Goal: Task Accomplishment & Management: Use online tool/utility

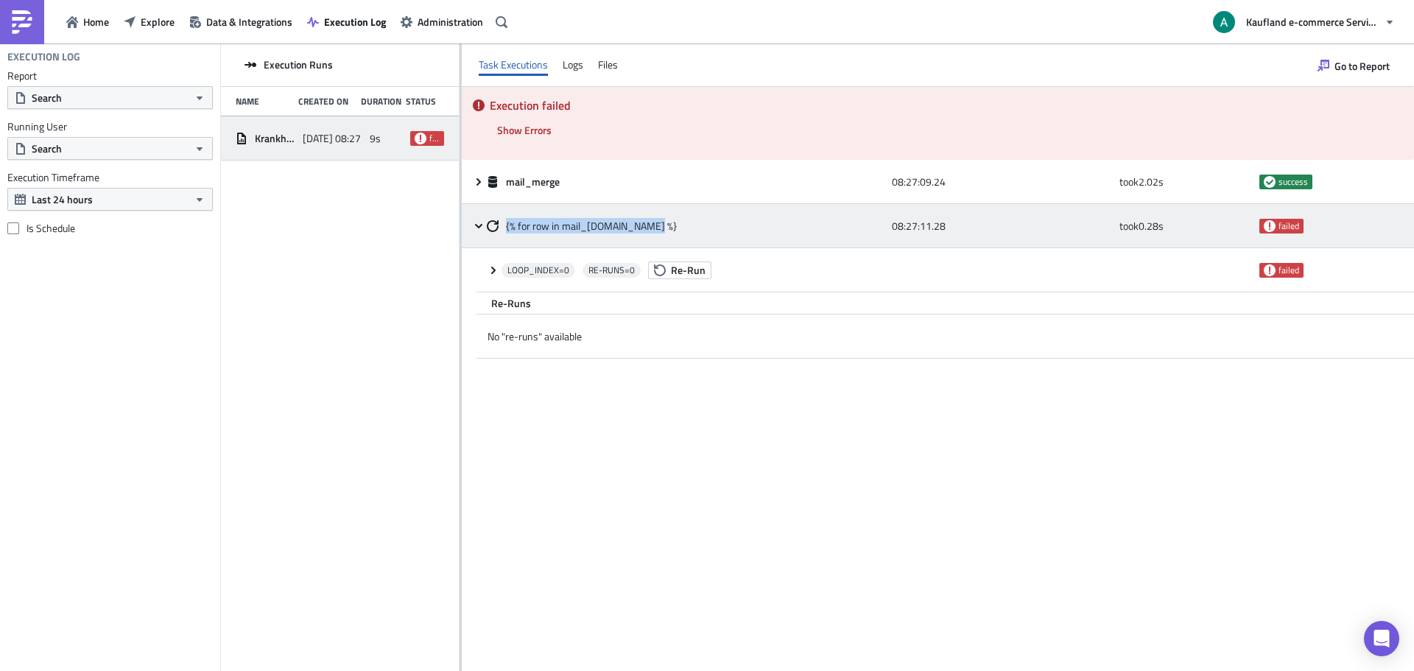
drag, startPoint x: 649, startPoint y: 223, endPoint x: 504, endPoint y: 229, distance: 145.2
click at [504, 229] on div "{% for row in mail_[DOMAIN_NAME] %}" at bounding box center [686, 226] width 398 height 13
copy span "{% for row in mail_[DOMAIN_NAME] %}"
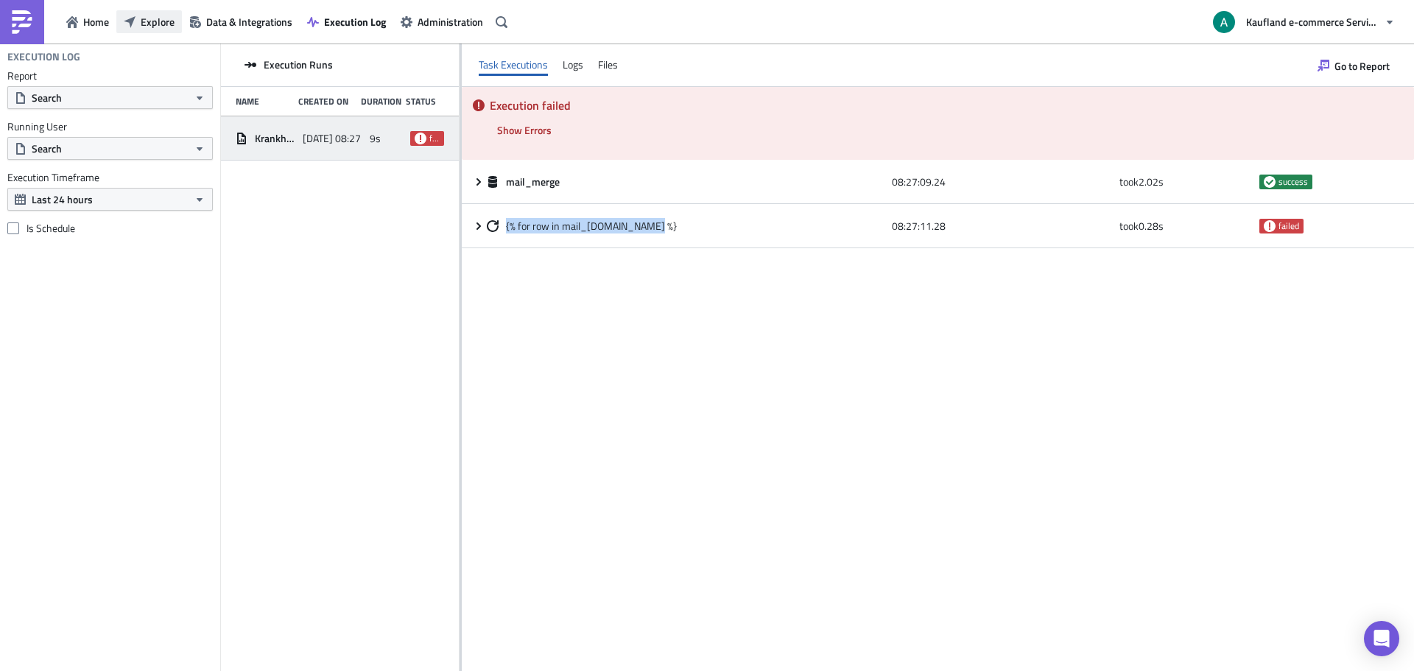
click at [141, 24] on span "Explore" at bounding box center [158, 21] width 34 height 15
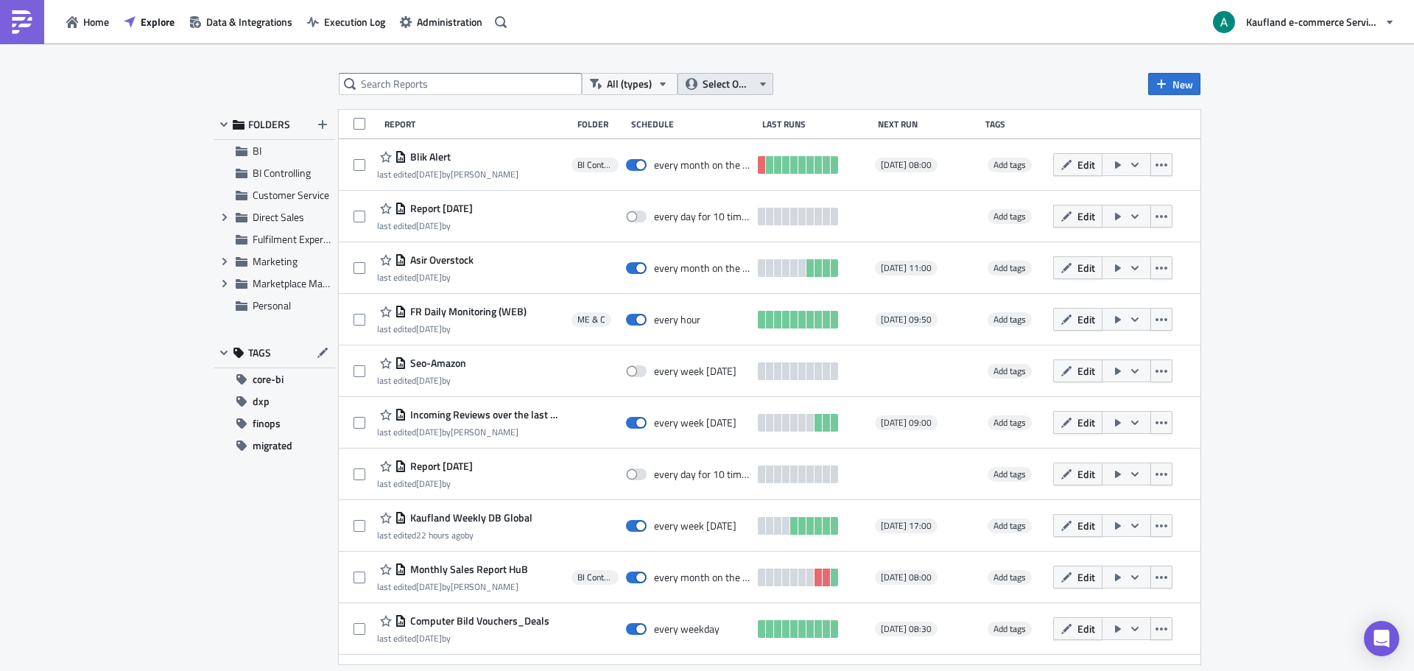
click at [720, 87] on span "Select Owner" at bounding box center [727, 84] width 49 height 16
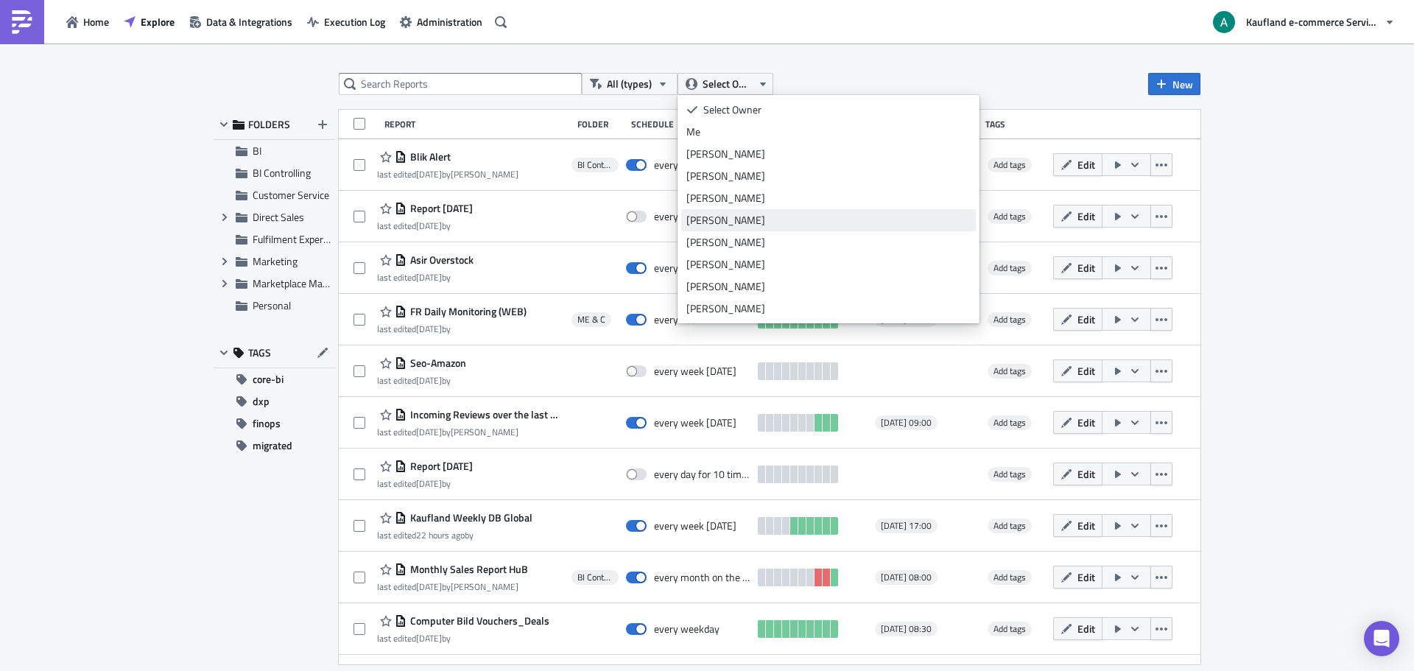
click at [737, 214] on div "Bharti Saxena" at bounding box center [829, 220] width 284 height 15
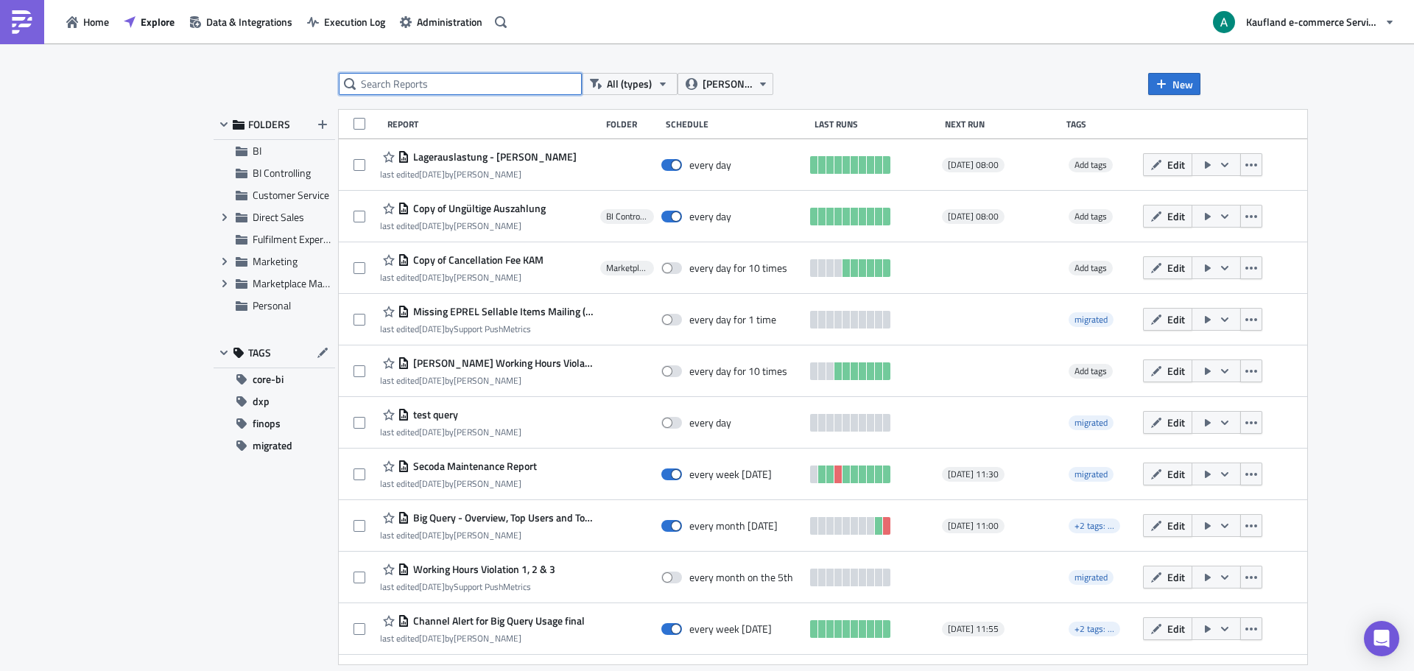
click at [477, 83] on input "text" at bounding box center [460, 84] width 243 height 22
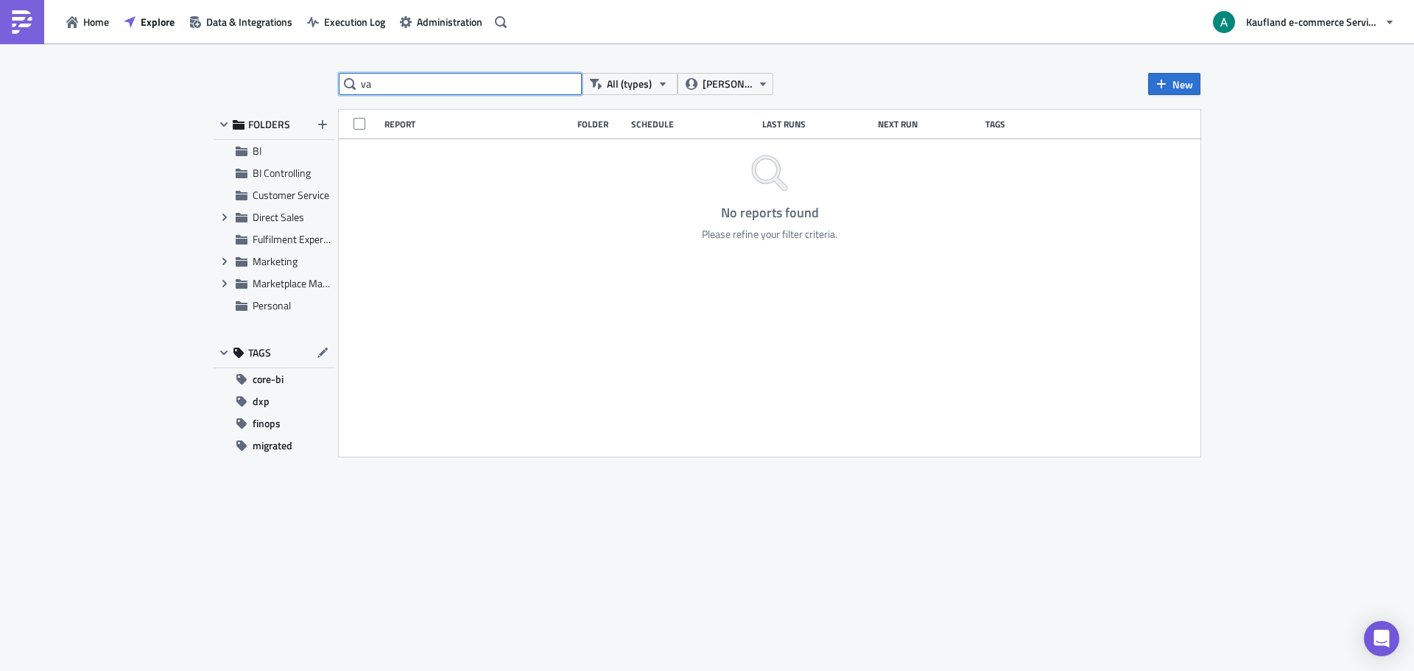
type input "v"
type input "u"
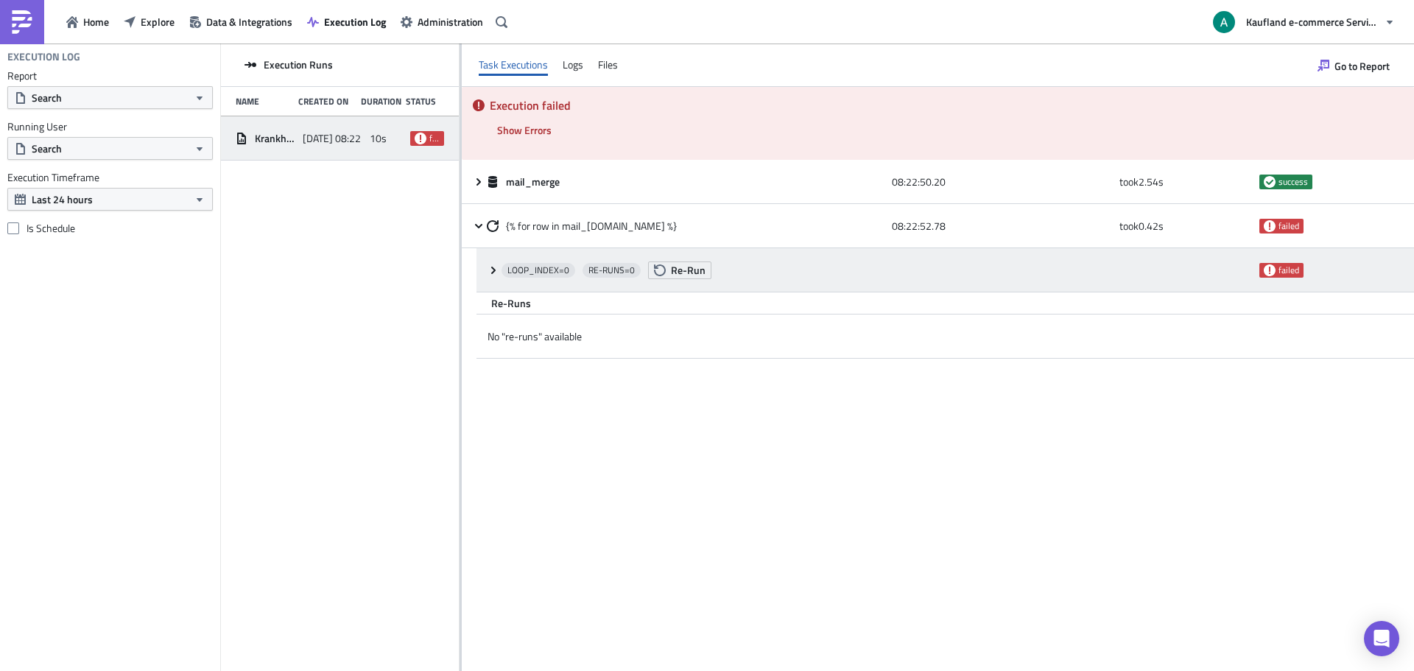
click at [545, 268] on span "LOOP_INDEX= 0" at bounding box center [539, 270] width 62 height 12
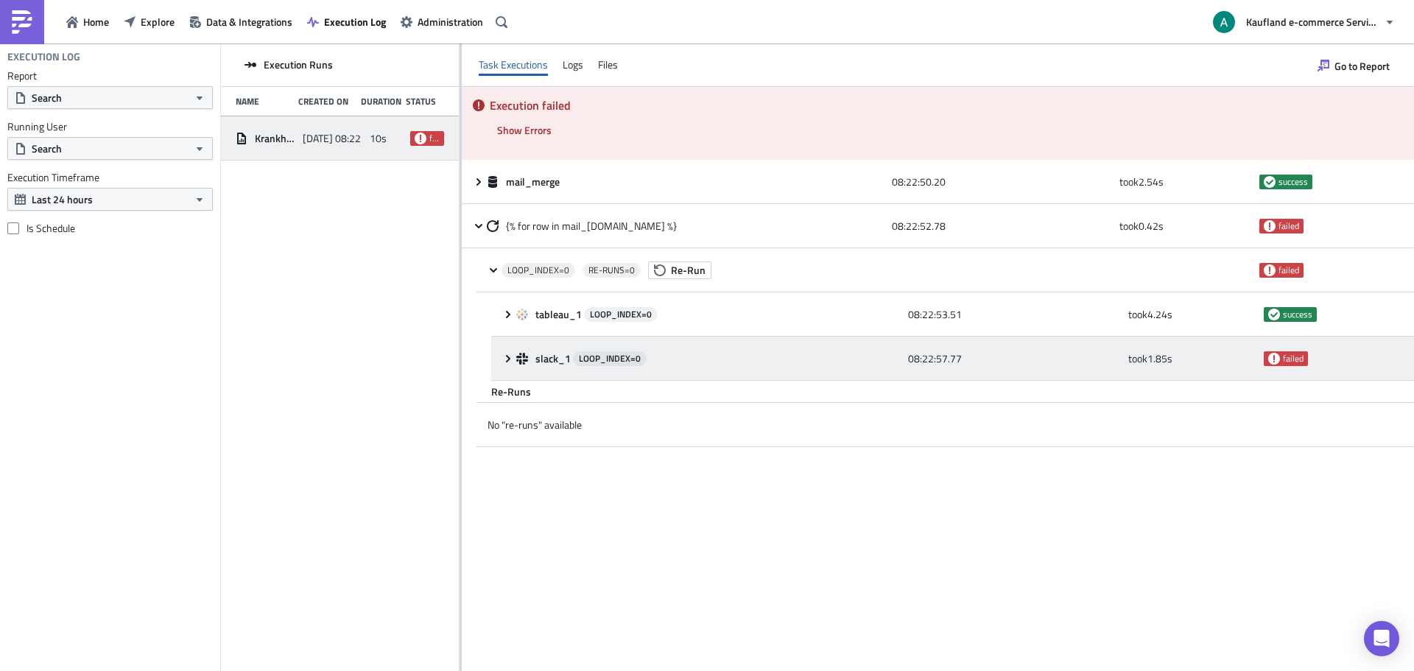
click at [533, 354] on div "slack_1 LOOP_INDEX= 0" at bounding box center [708, 358] width 385 height 15
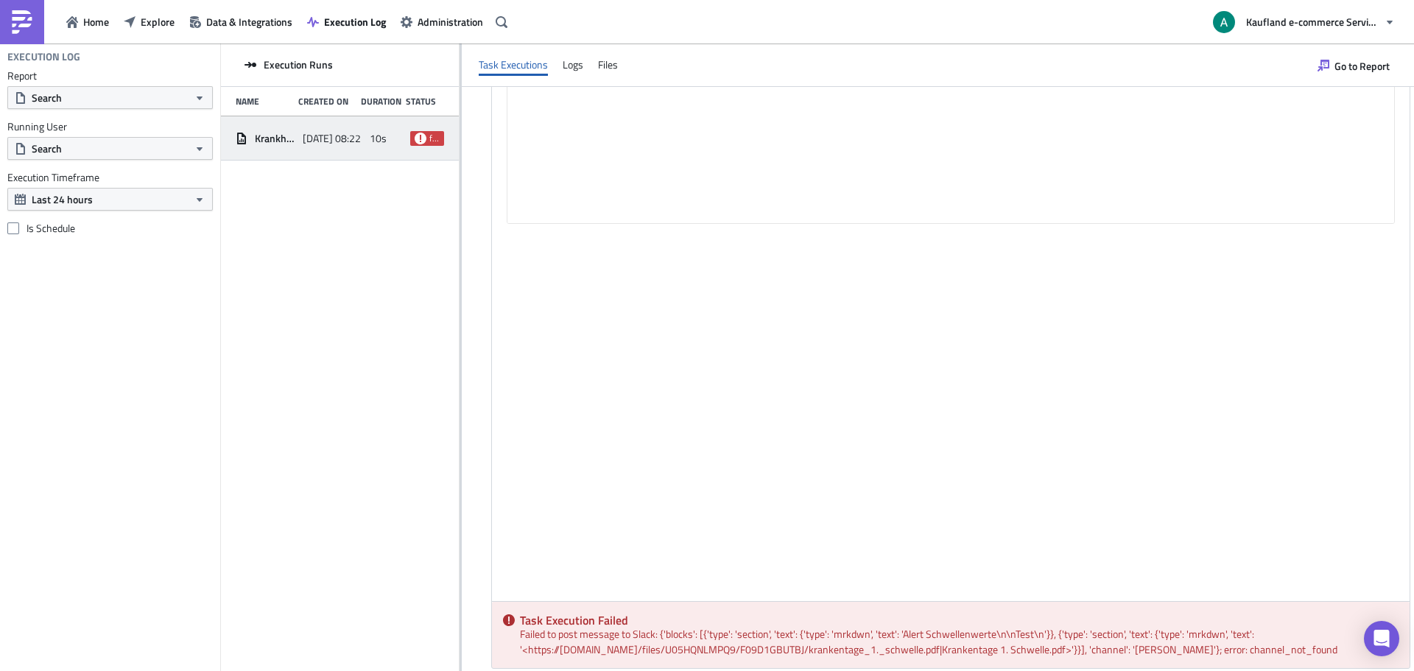
scroll to position [884, 0]
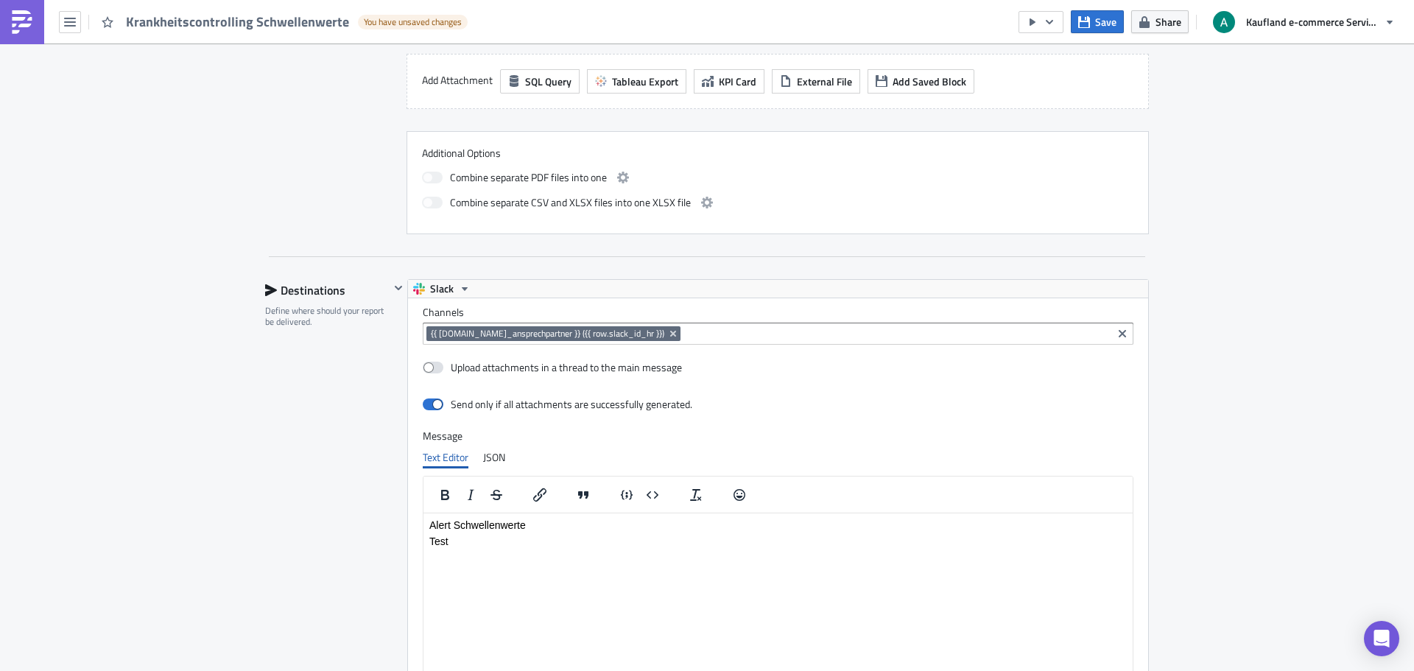
scroll to position [1329, 0]
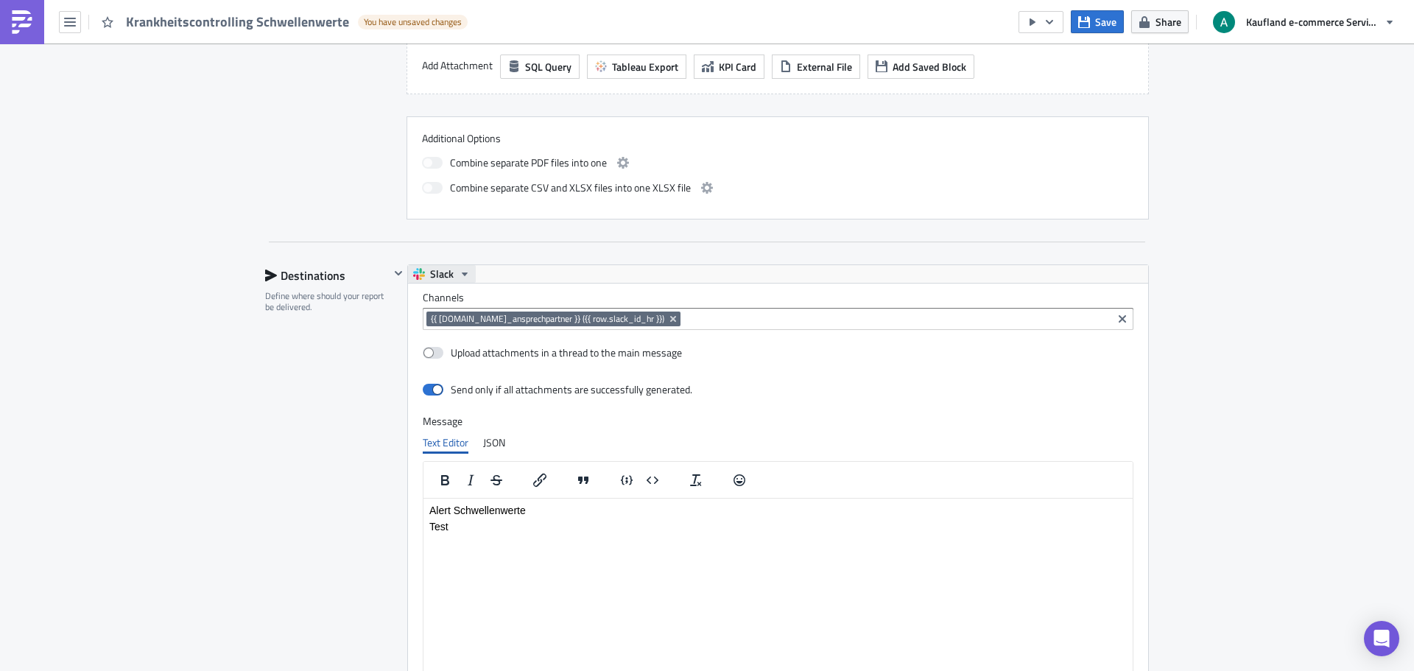
click at [451, 276] on button "Slack" at bounding box center [442, 274] width 68 height 18
click at [446, 295] on label "Channels" at bounding box center [778, 297] width 711 height 13
click at [519, 324] on span "{{ row.hr_ansprechpartner }} ({{ row.slack_id_hr }})" at bounding box center [548, 319] width 234 height 12
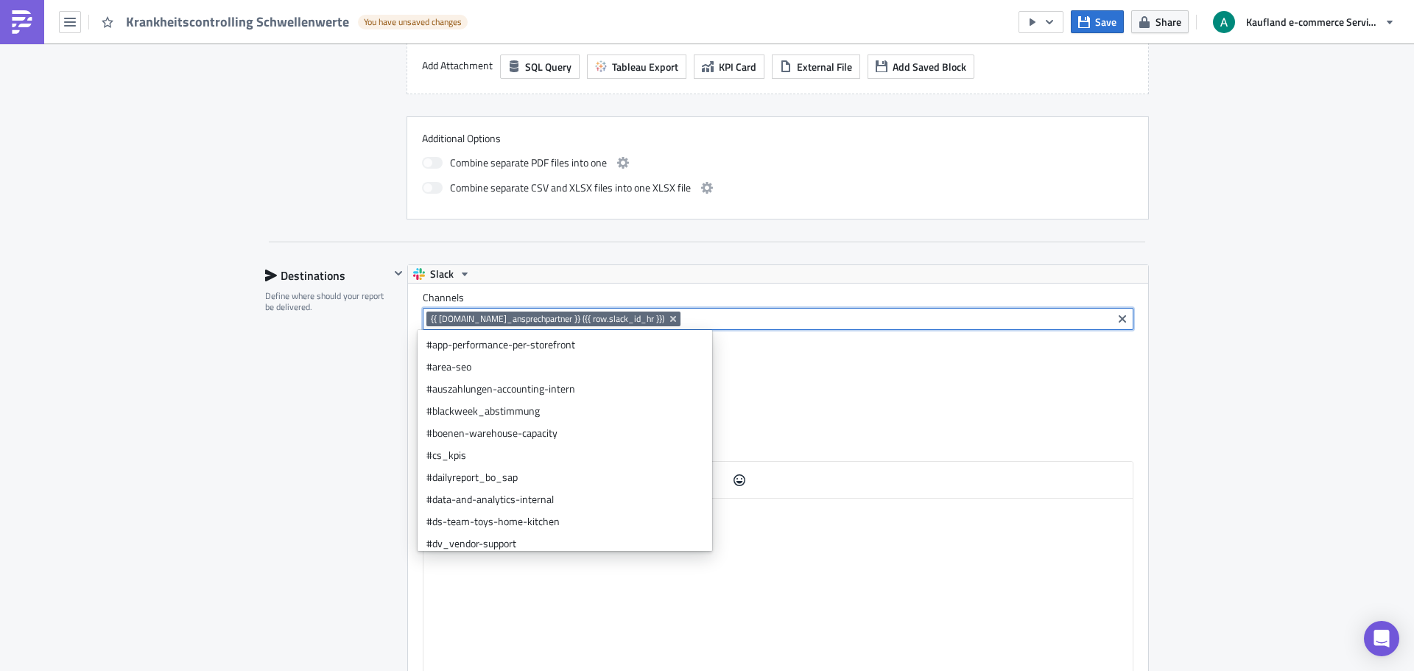
click at [686, 322] on input at bounding box center [896, 319] width 424 height 15
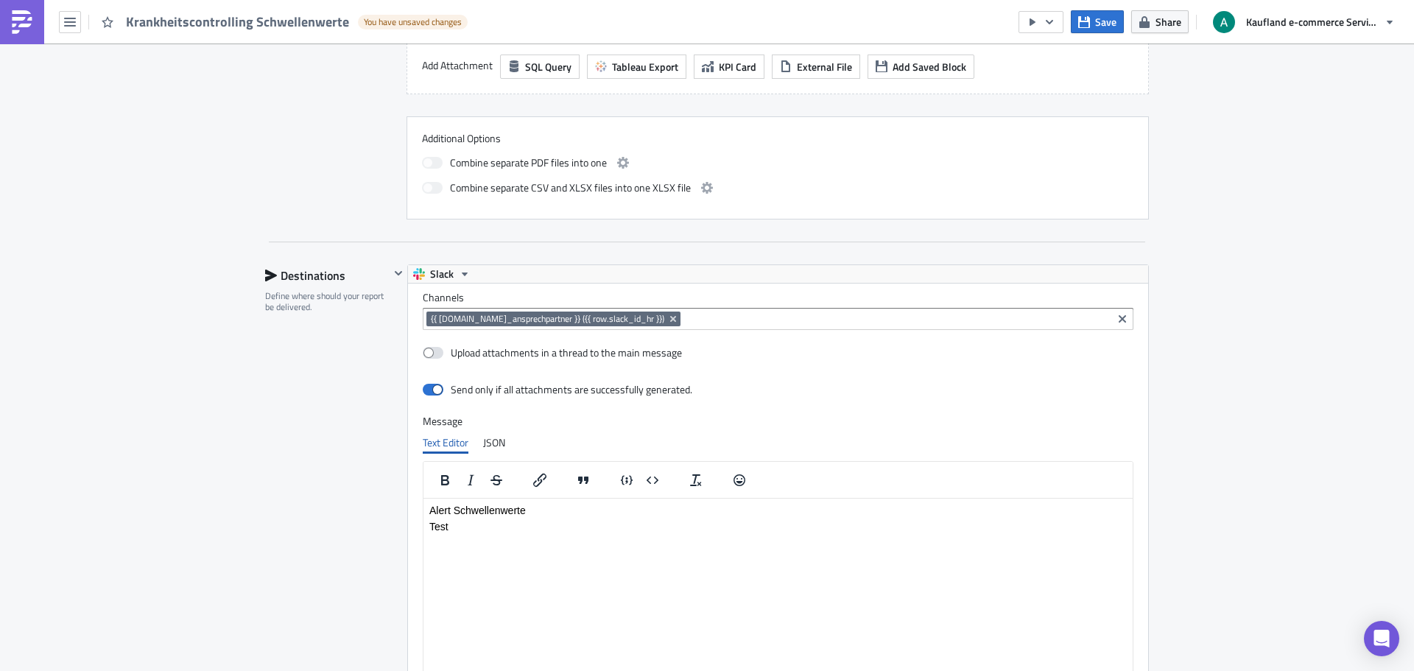
click at [793, 387] on div "Send only if all attachments are successfully generated." at bounding box center [778, 391] width 711 height 26
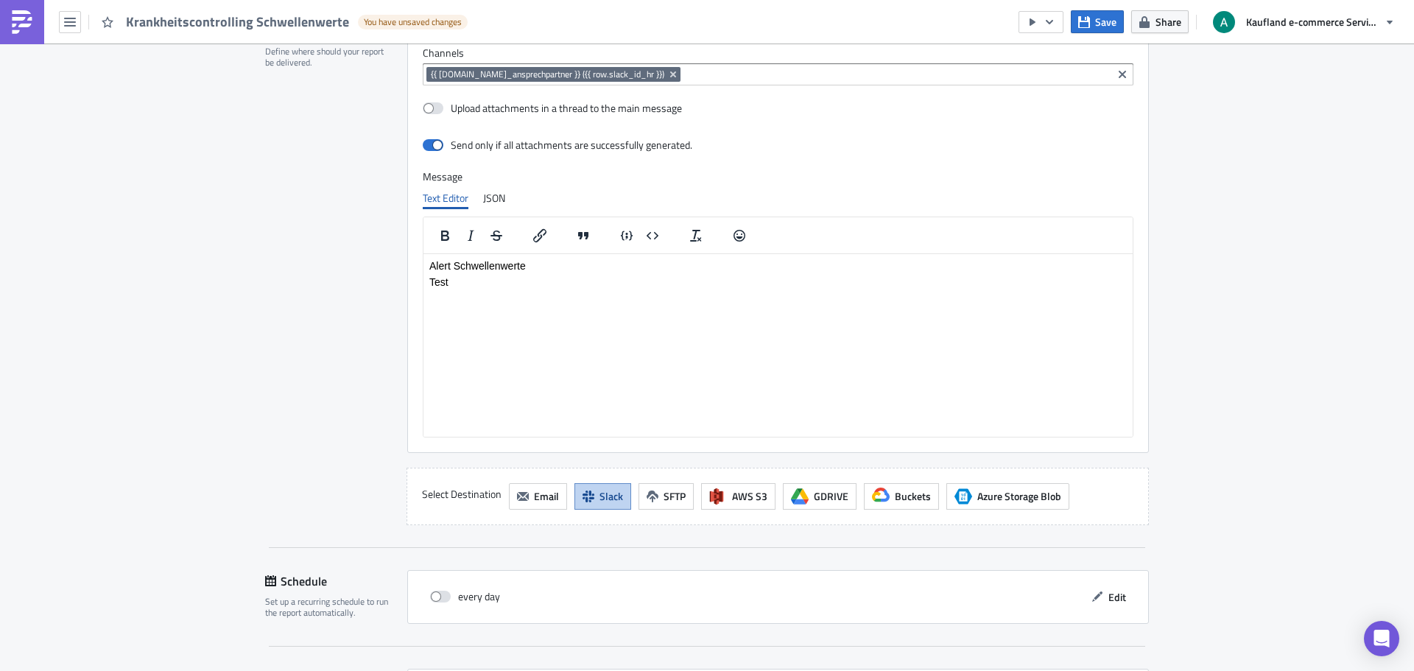
scroll to position [1697, 0]
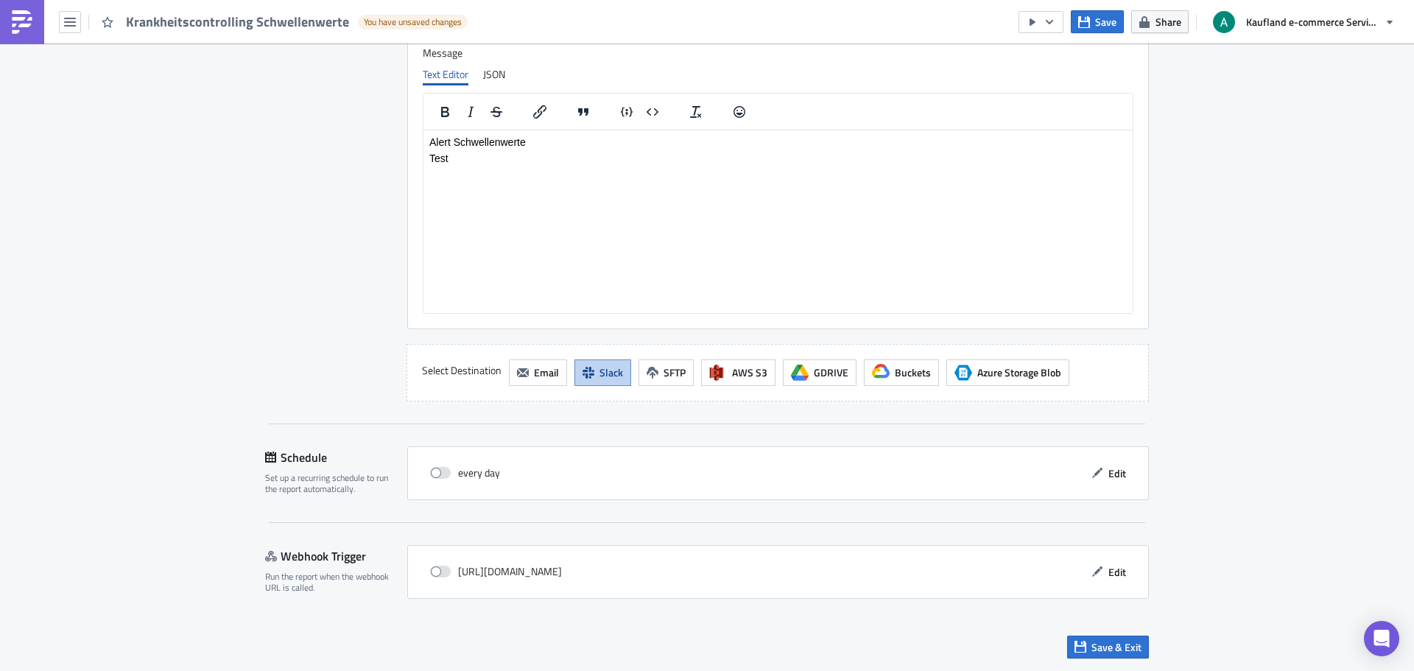
click at [605, 370] on span "Slack" at bounding box center [612, 372] width 24 height 15
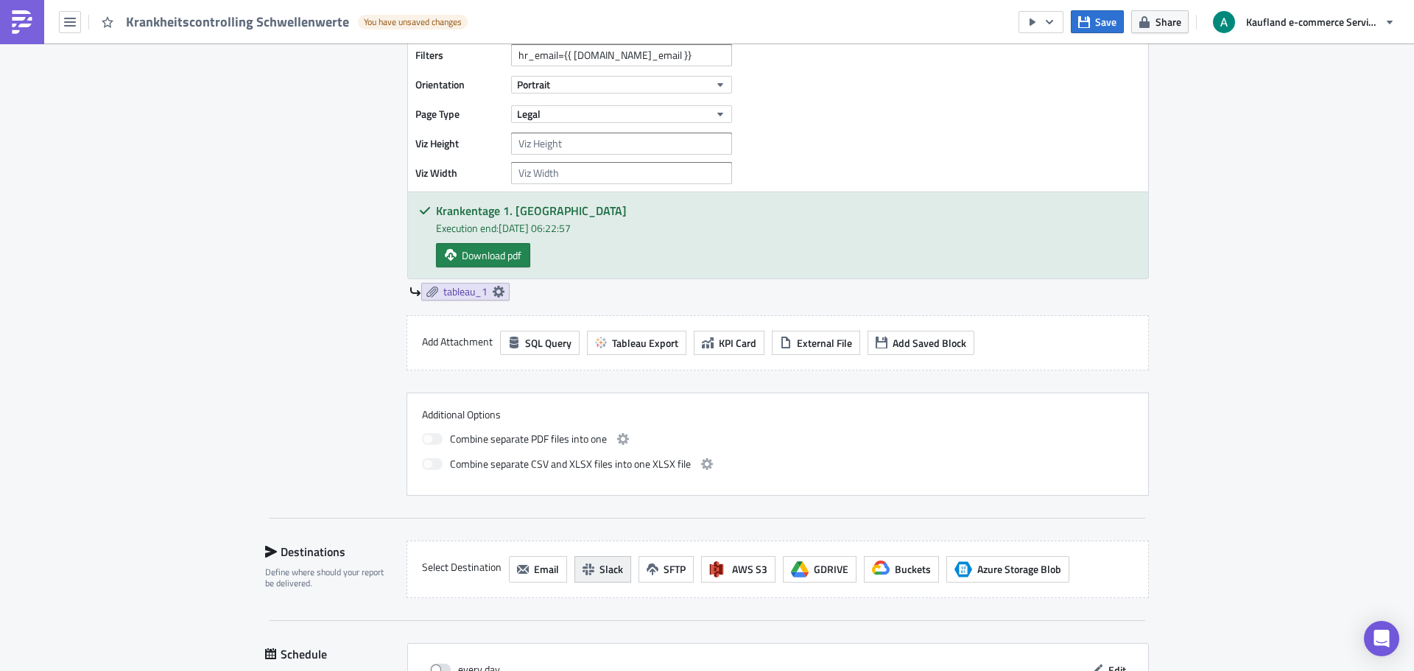
scroll to position [1028, 0]
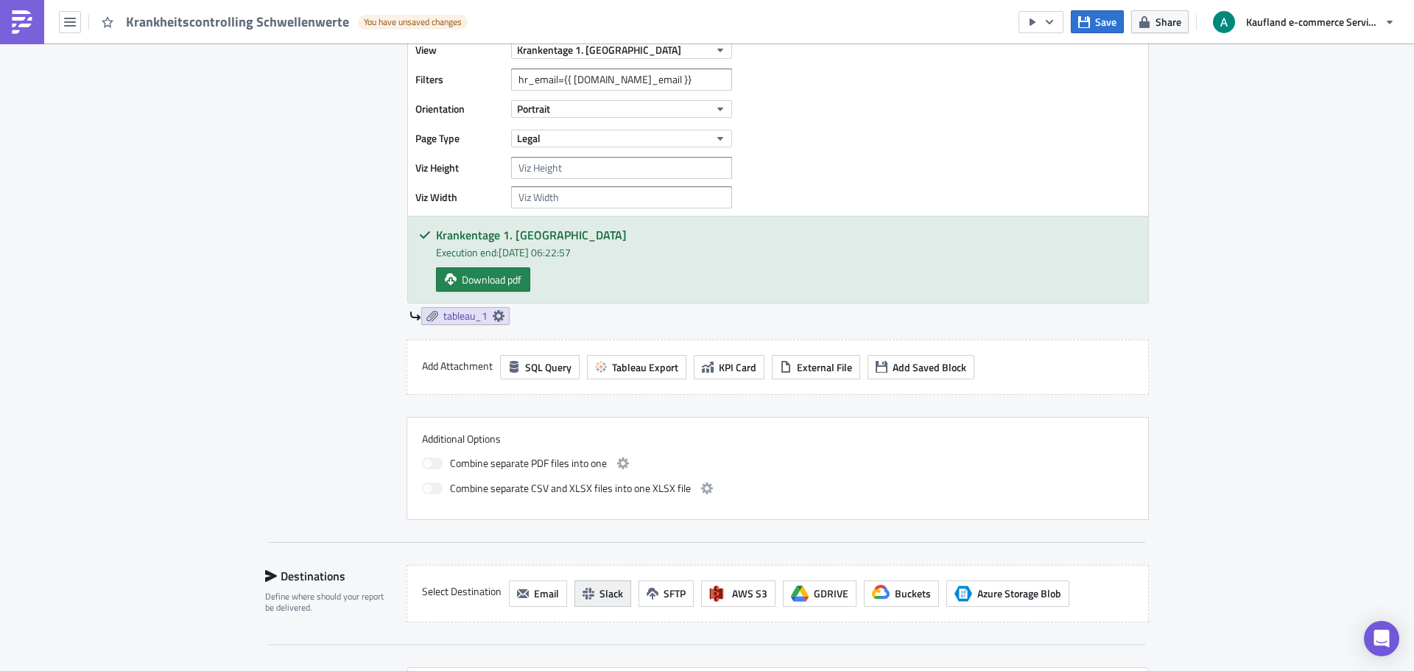
click at [614, 605] on button "Slack" at bounding box center [603, 594] width 57 height 27
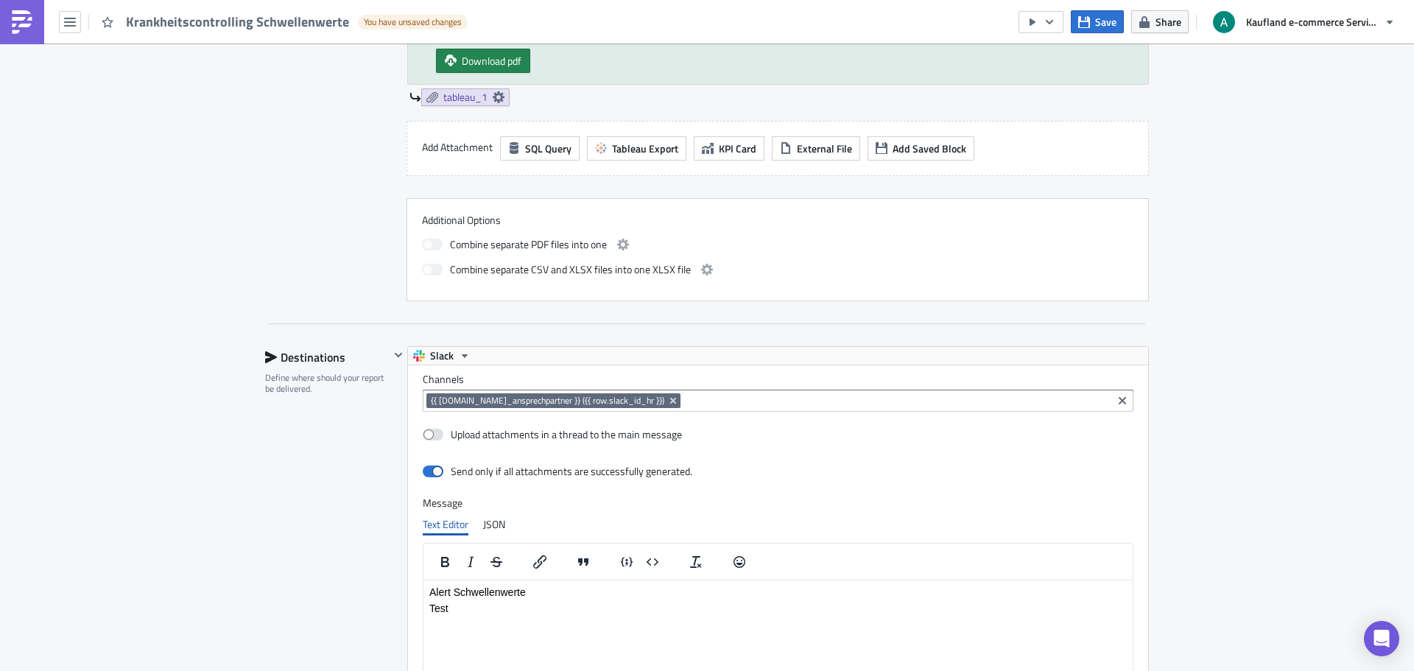
scroll to position [1249, 0]
click at [1120, 399] on icon "Clear selected items" at bounding box center [1123, 399] width 12 height 12
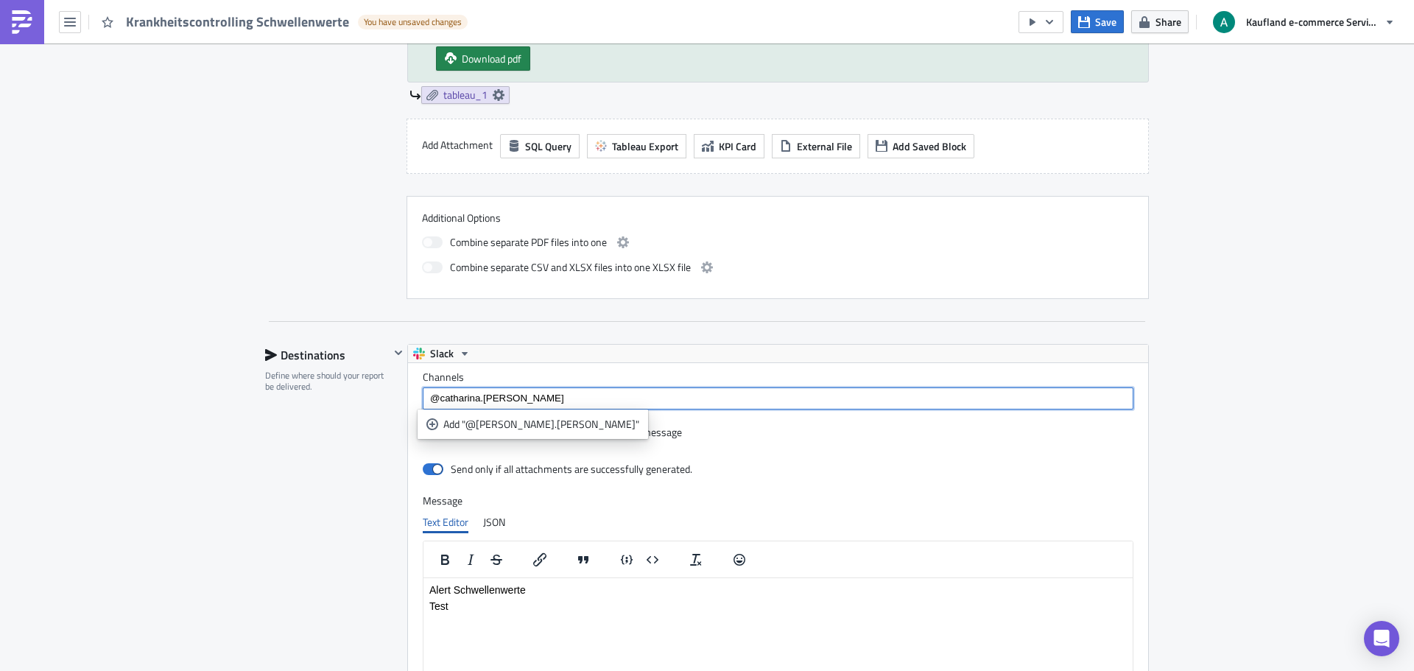
type input "@catharina.wolle"
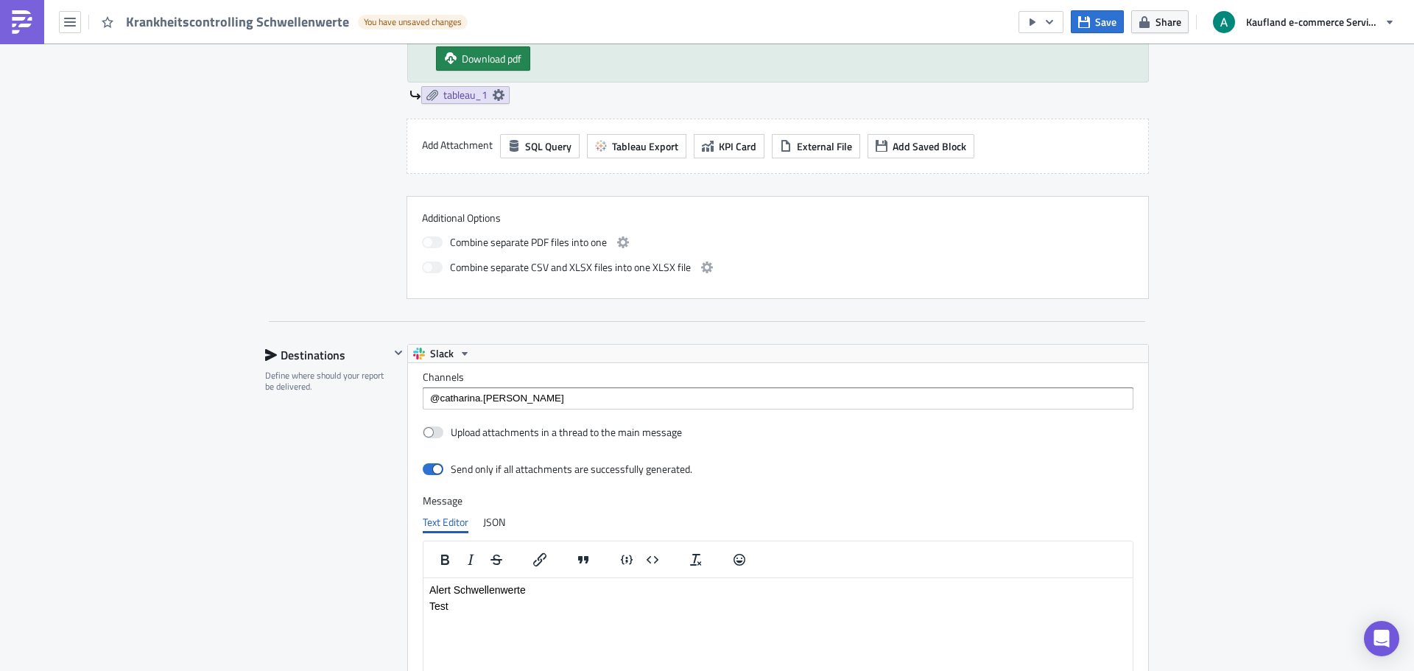
click at [776, 470] on div "Send only if all attachments are successfully generated." at bounding box center [778, 470] width 711 height 26
click at [1096, 24] on span "Save" at bounding box center [1105, 21] width 21 height 15
click at [1053, 23] on icon "button" at bounding box center [1050, 22] width 12 height 12
click at [1054, 83] on div "Run Report" at bounding box center [1085, 81] width 115 height 15
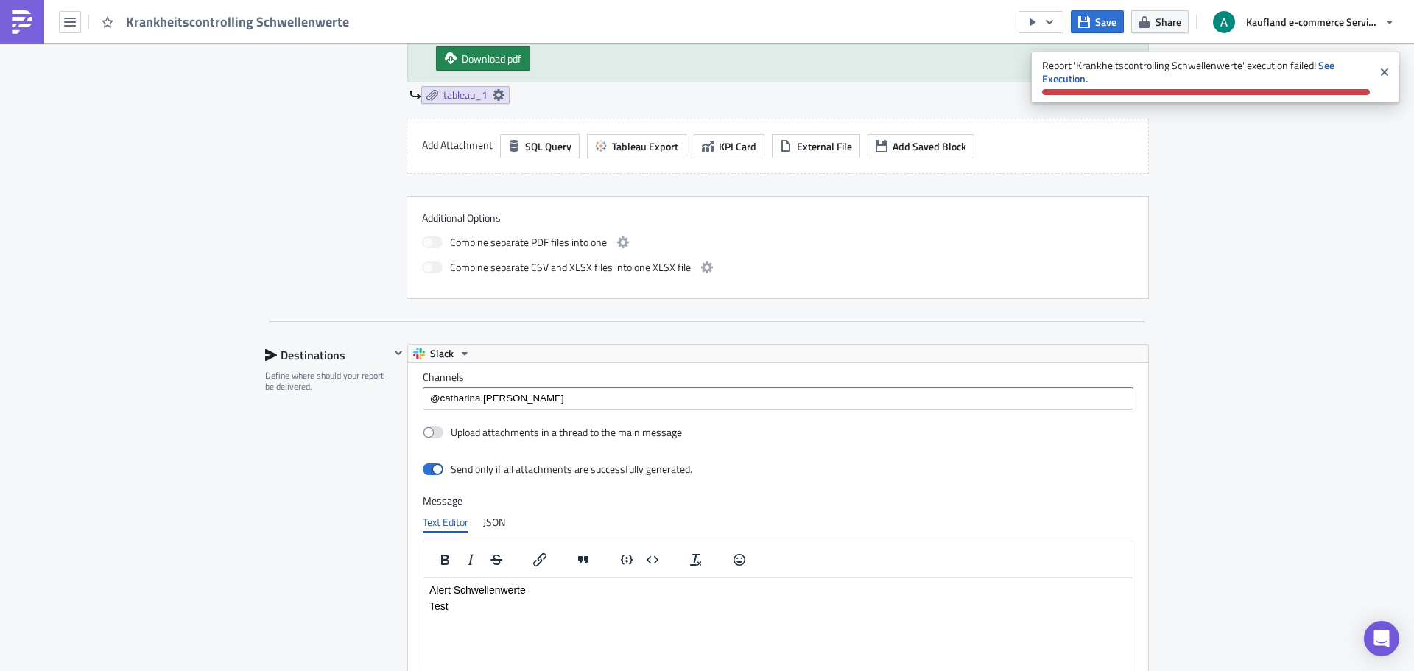
click at [529, 403] on input "@catharina.wolle" at bounding box center [778, 398] width 702 height 15
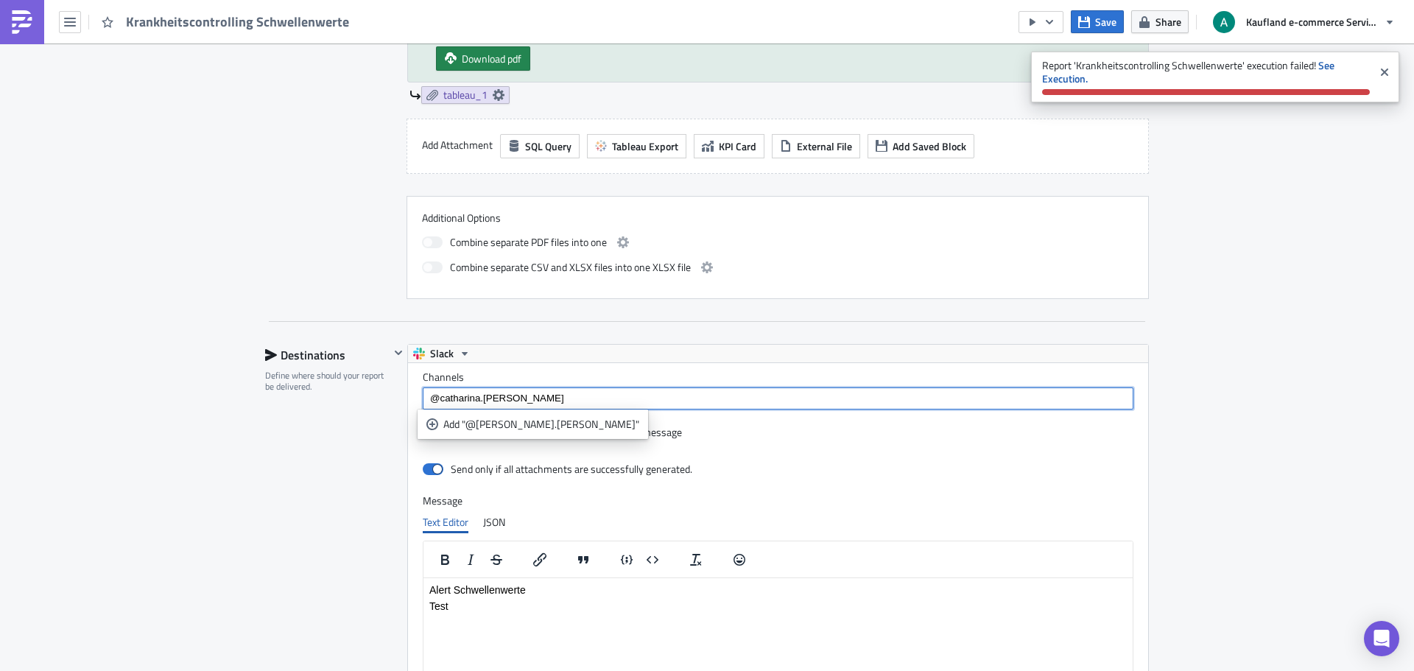
click at [529, 403] on input "@catharina.wolle" at bounding box center [778, 398] width 702 height 15
type input "@"
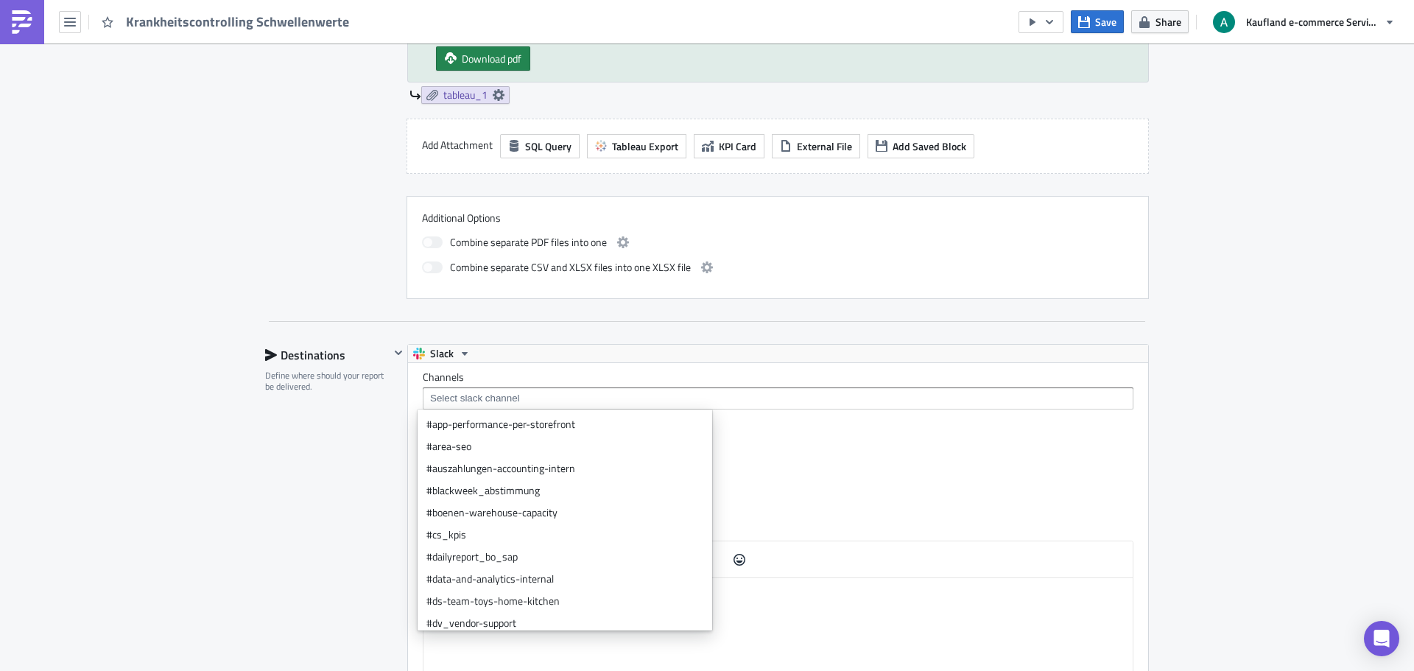
scroll to position [0, 28]
type textarea "where hr_ansprechpartner in ("Catharina Wolle","Aline Haselbaue""
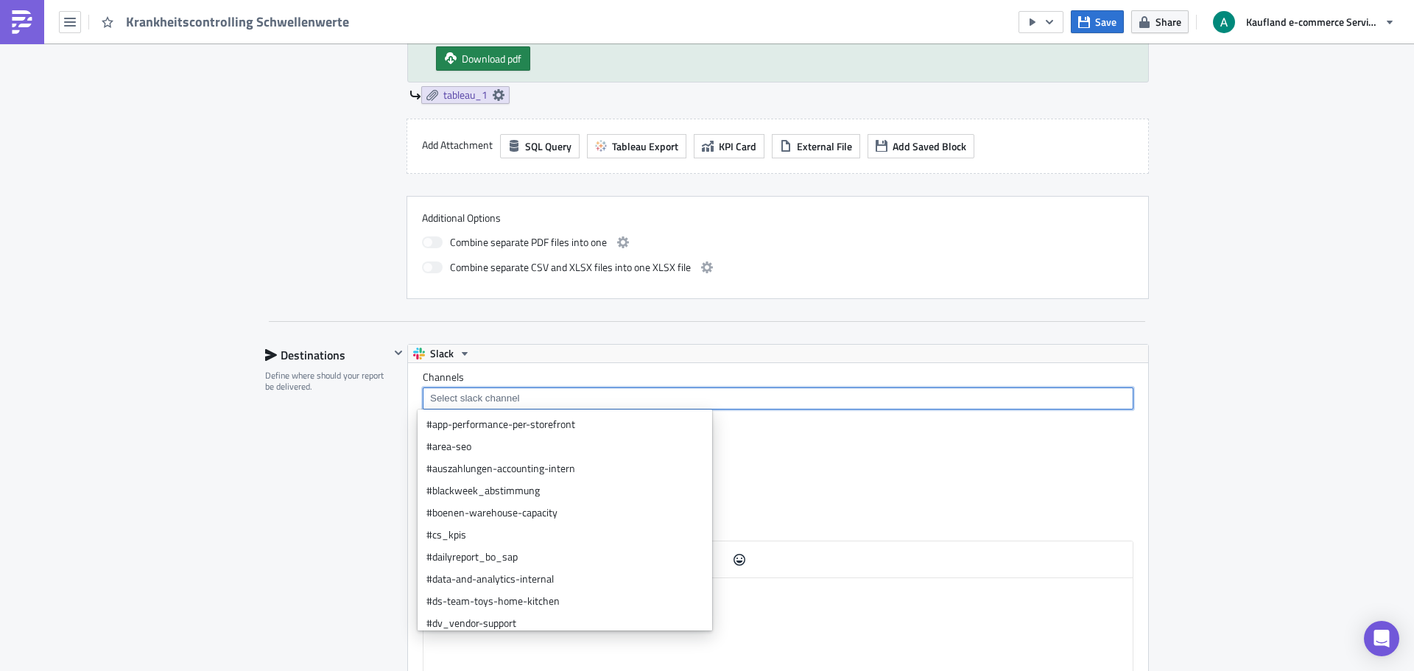
click at [529, 403] on input at bounding box center [778, 398] width 702 height 15
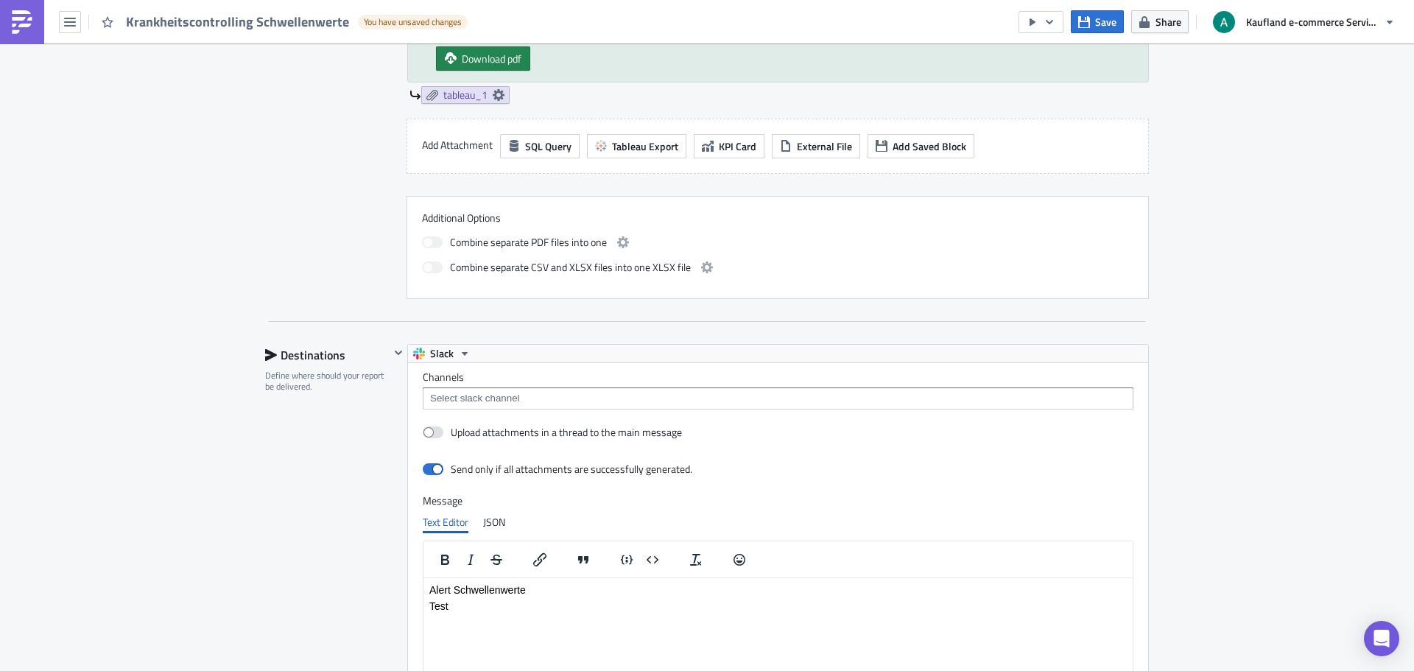
click at [454, 376] on label "Channels" at bounding box center [778, 377] width 711 height 13
click at [459, 351] on icon "button" at bounding box center [465, 354] width 12 height 12
click at [448, 373] on div "Slack" at bounding box center [481, 377] width 105 height 15
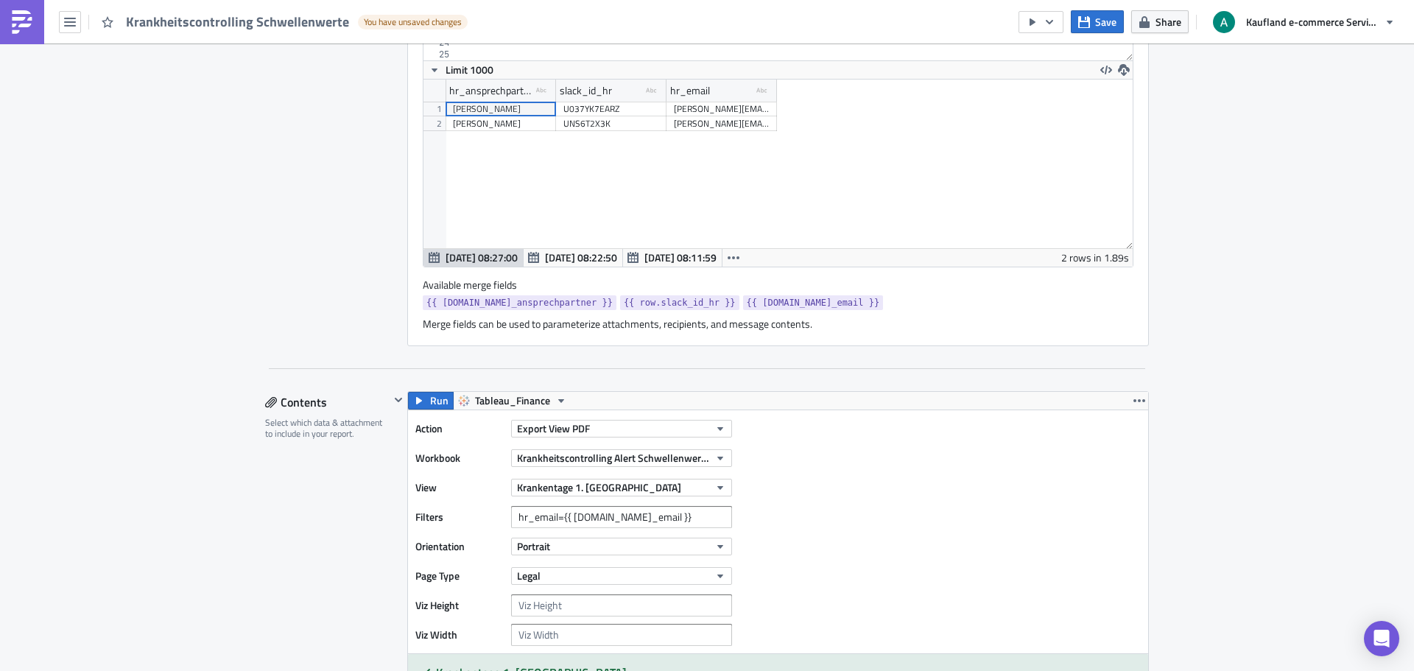
scroll to position [586, 0]
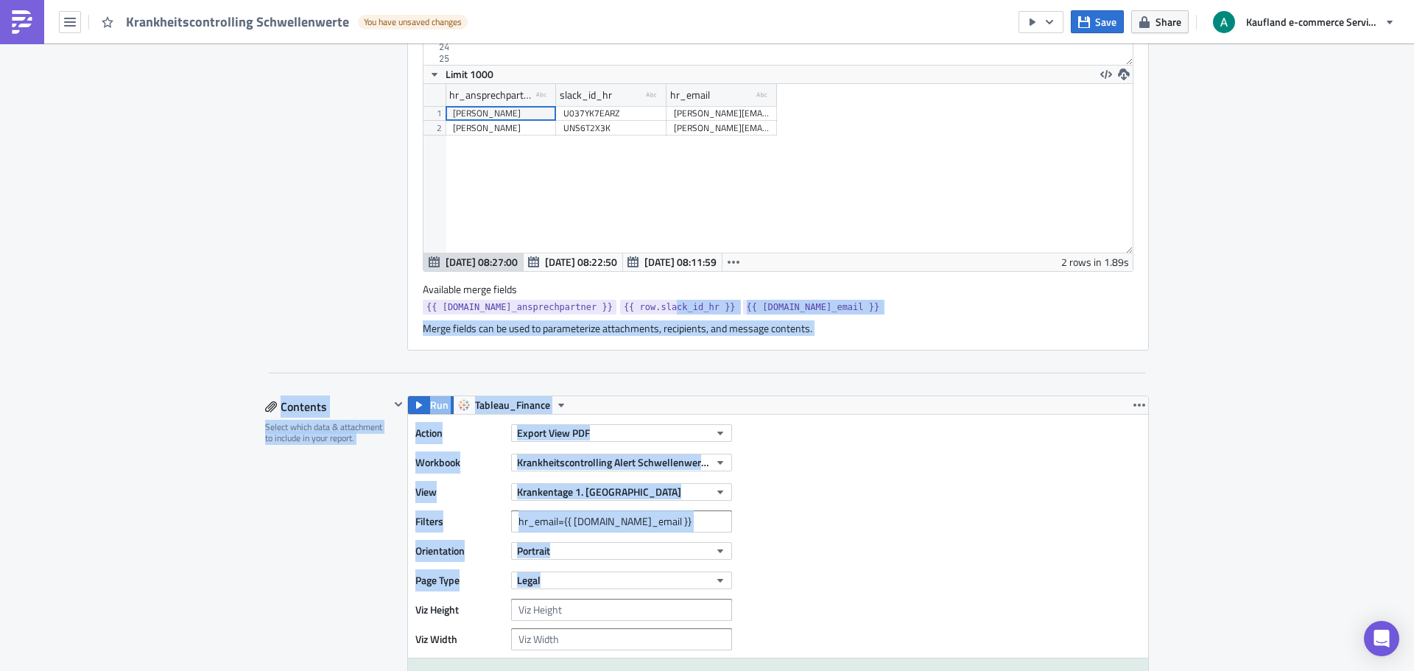
drag, startPoint x: 615, startPoint y: 309, endPoint x: 610, endPoint y: 413, distance: 103.3
click at [599, 570] on div "Settings Configure the basics of your report. Report Nam﻿e Krankheitscontrollin…" at bounding box center [707, 650] width 884 height 2163
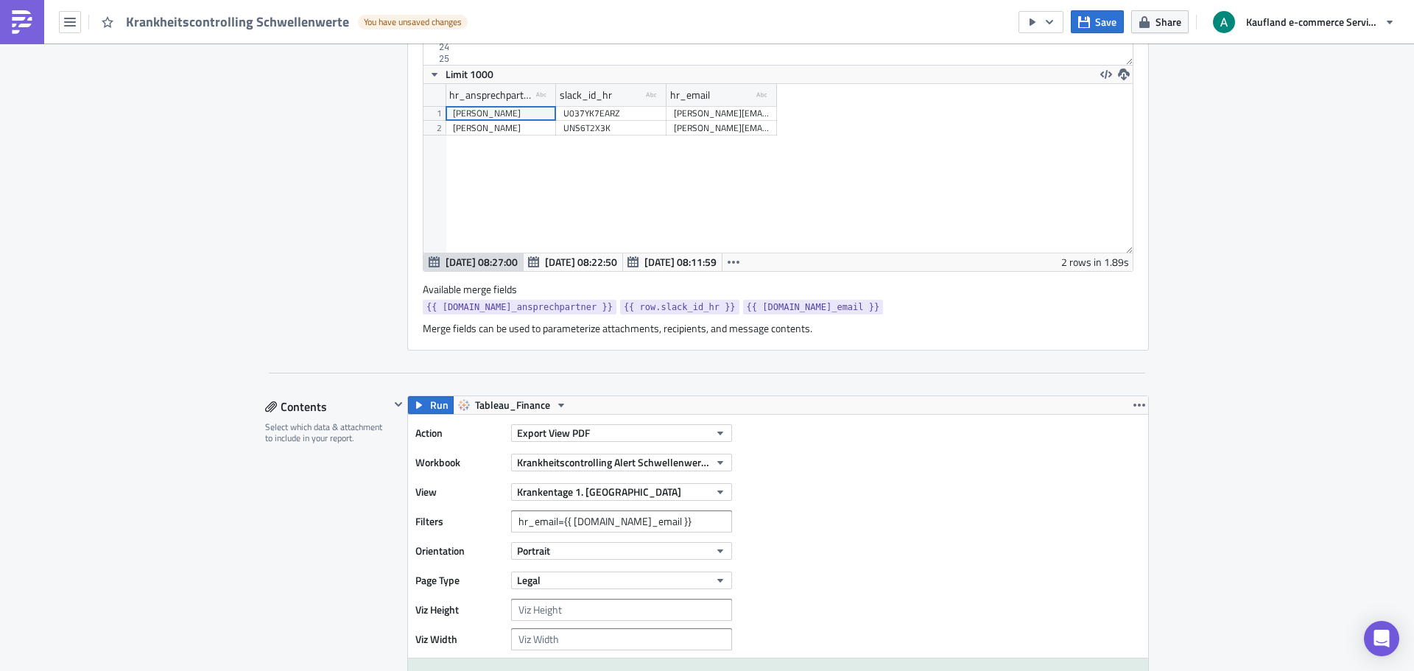
click at [606, 298] on div "Available merge fields {{ row.hr_ansprechpartner }} {{ row.slack_id_hr }} {{ ro…" at bounding box center [778, 300] width 711 height 35
drag, startPoint x: 567, startPoint y: 304, endPoint x: 669, endPoint y: 309, distance: 101.8
click at [669, 309] on link "{{ row.slack_id_hr }}" at bounding box center [679, 307] width 119 height 15
copy span "{{ row.slack_id_hr }}"
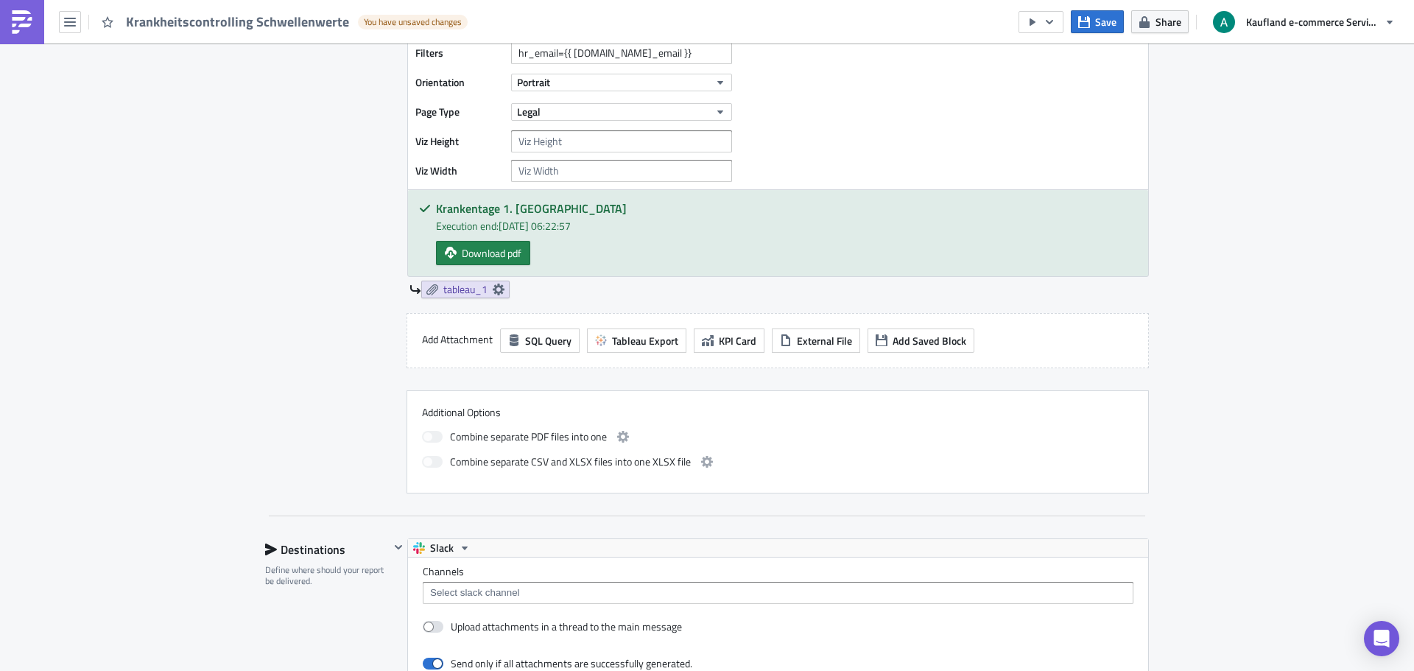
scroll to position [1249, 0]
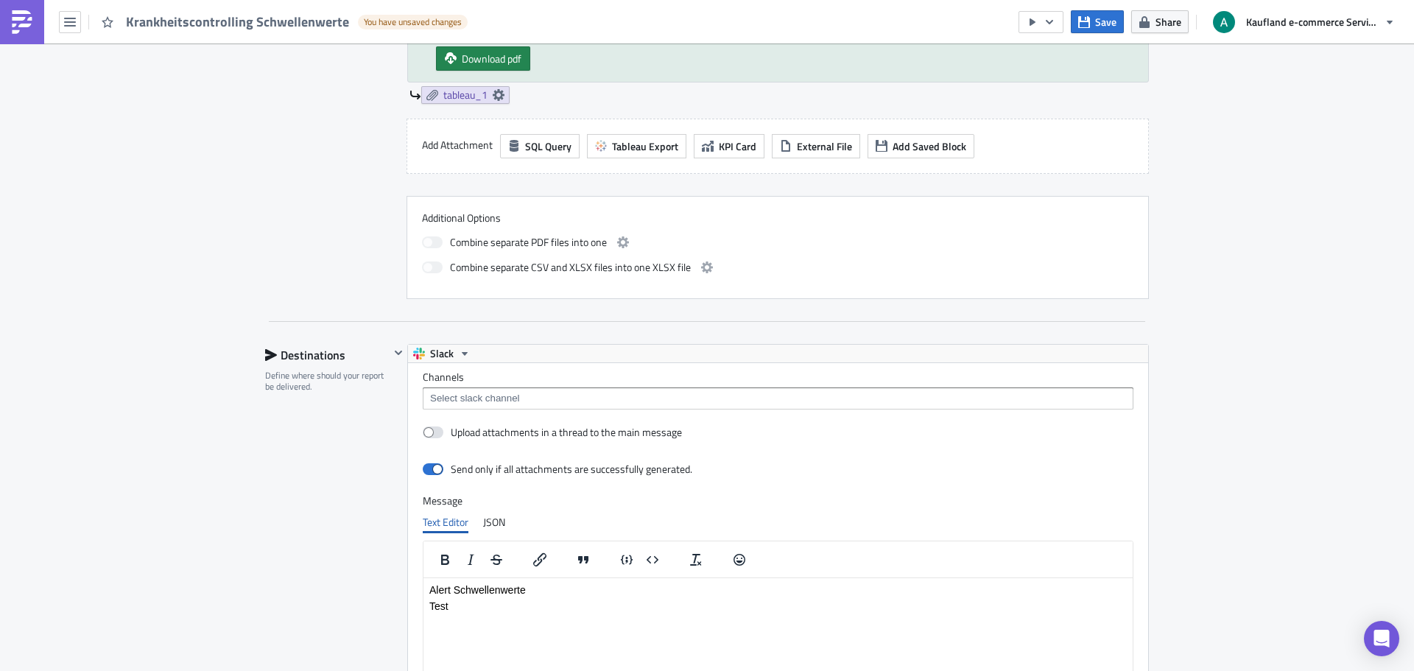
click at [525, 404] on input at bounding box center [778, 398] width 702 height 15
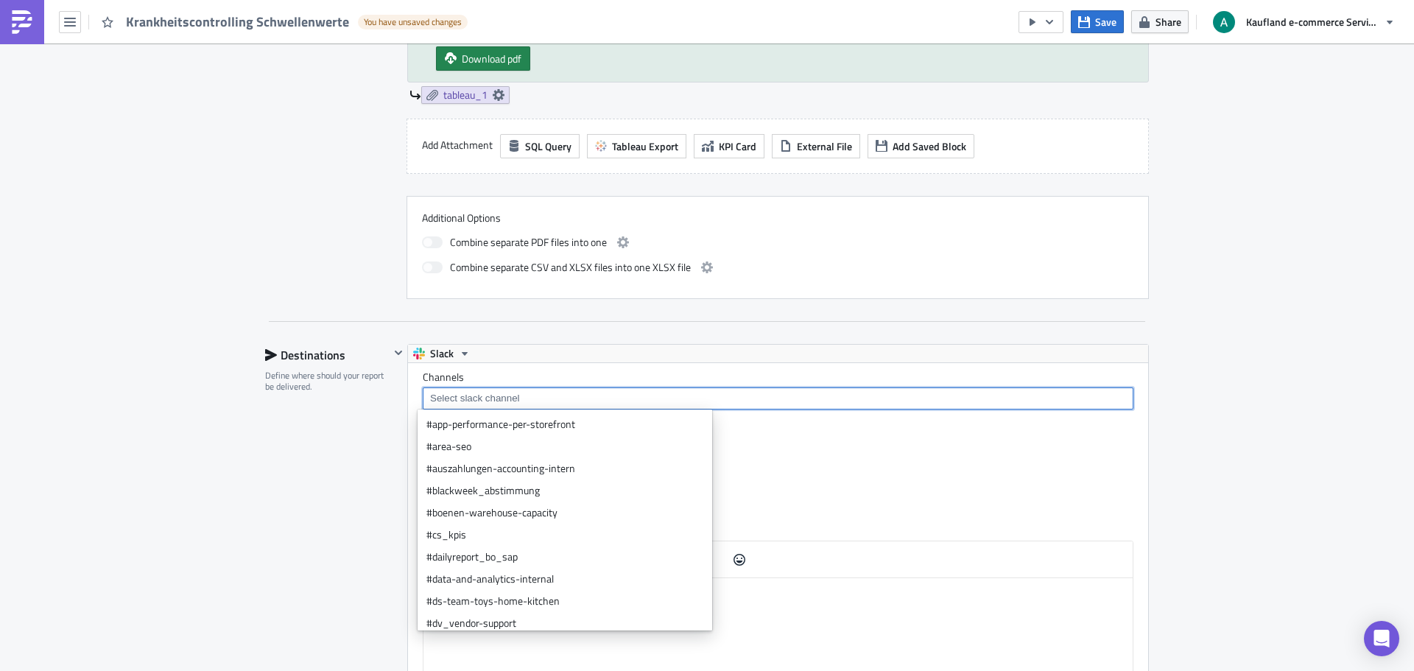
paste input "{{ row.slack_id_hr }}"
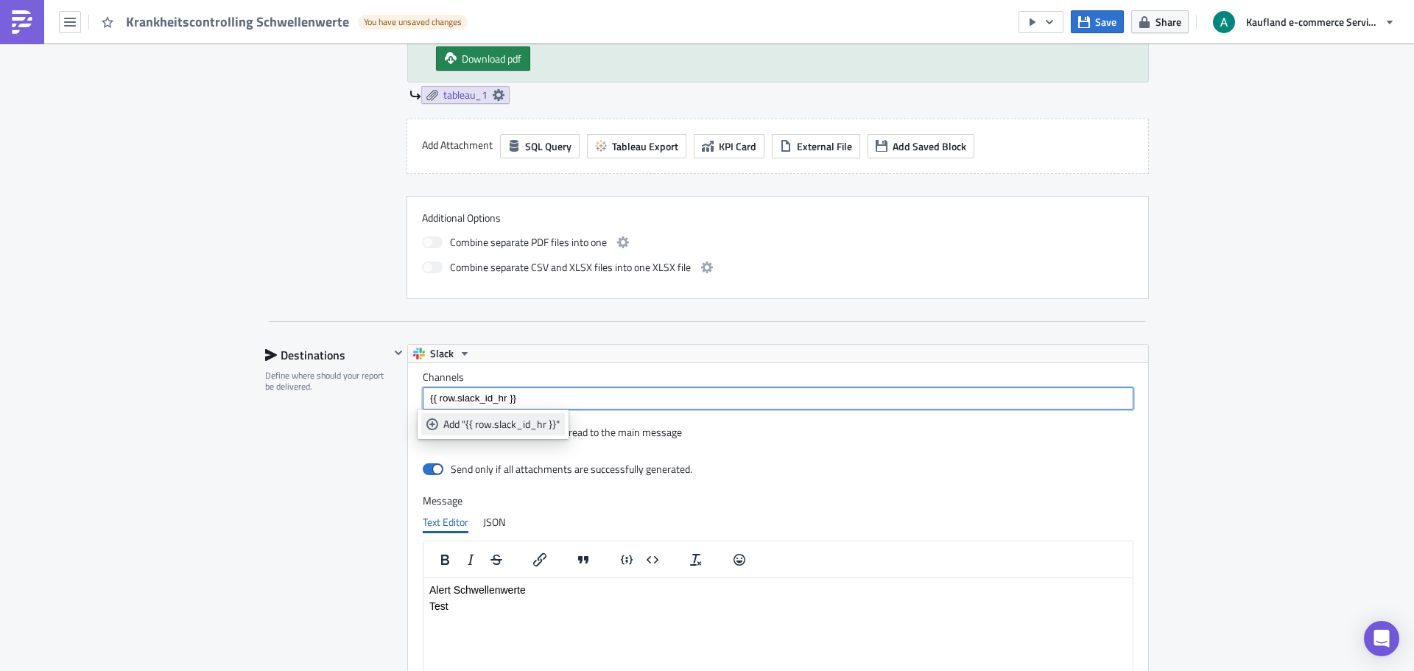
type input "{{ row.slack_id_hr }}"
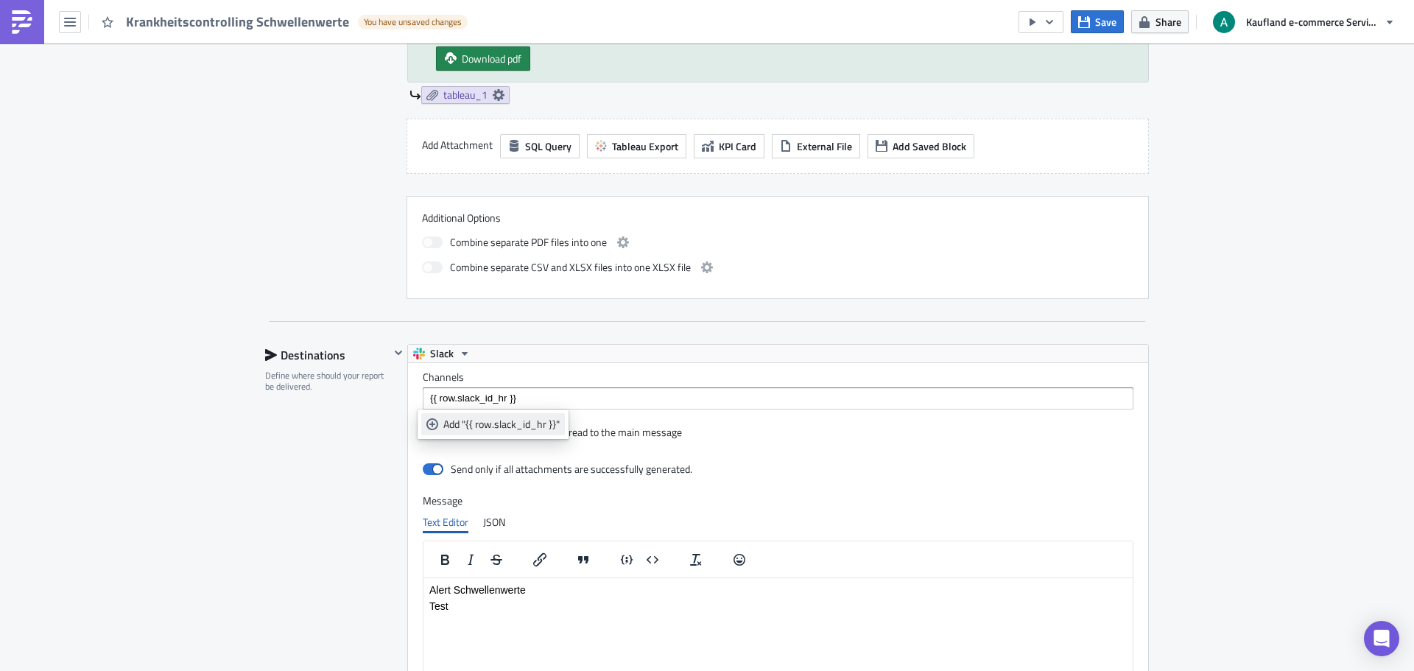
click at [438, 423] on link "Add "{{ row.slack_id_hr }}"" at bounding box center [493, 424] width 144 height 22
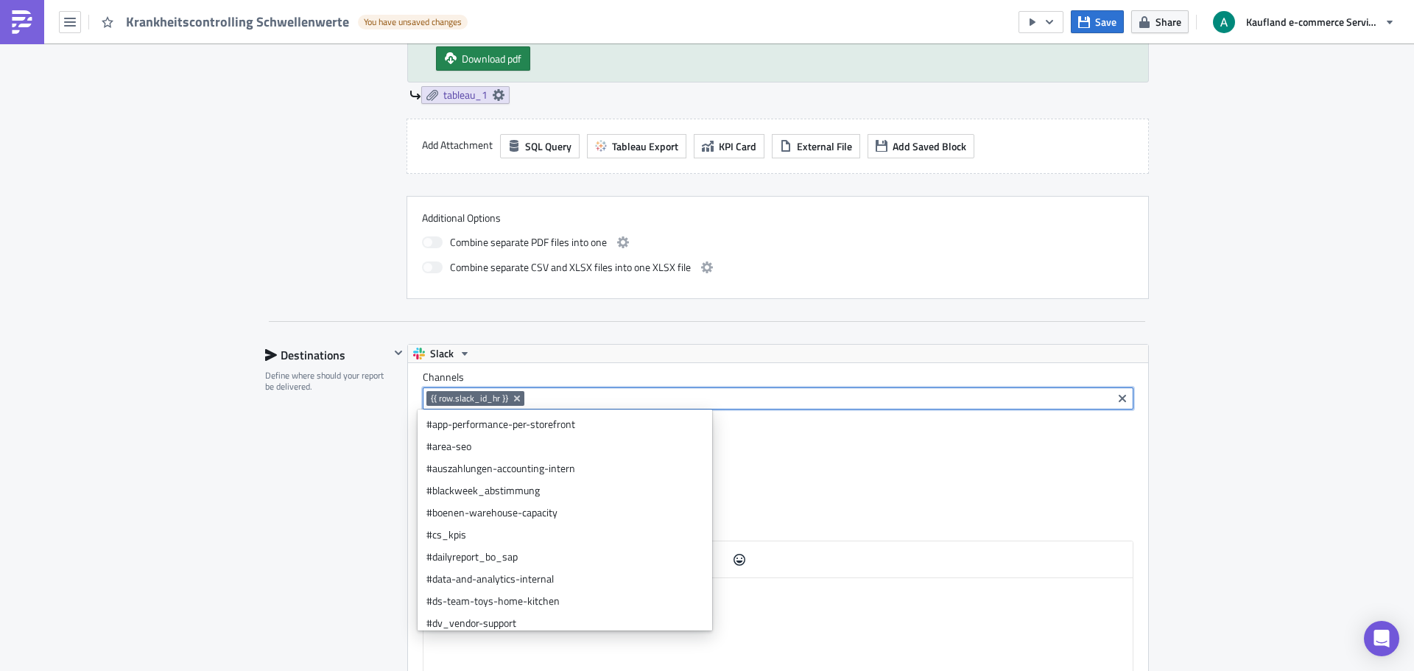
click at [849, 455] on div "Channels {{ row.slack_id_hr }} Upload attachments in a thread to the main messa…" at bounding box center [778, 569] width 740 height 413
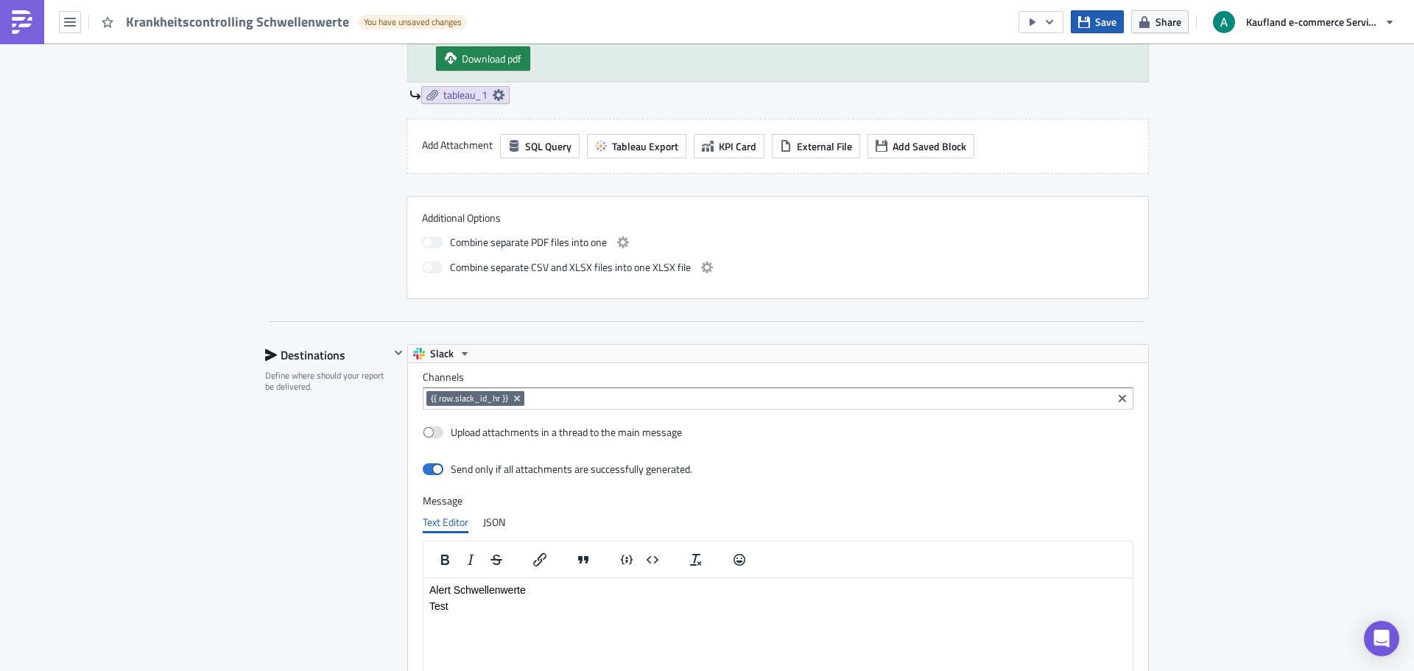
click at [1090, 25] on icon "button" at bounding box center [1085, 21] width 12 height 12
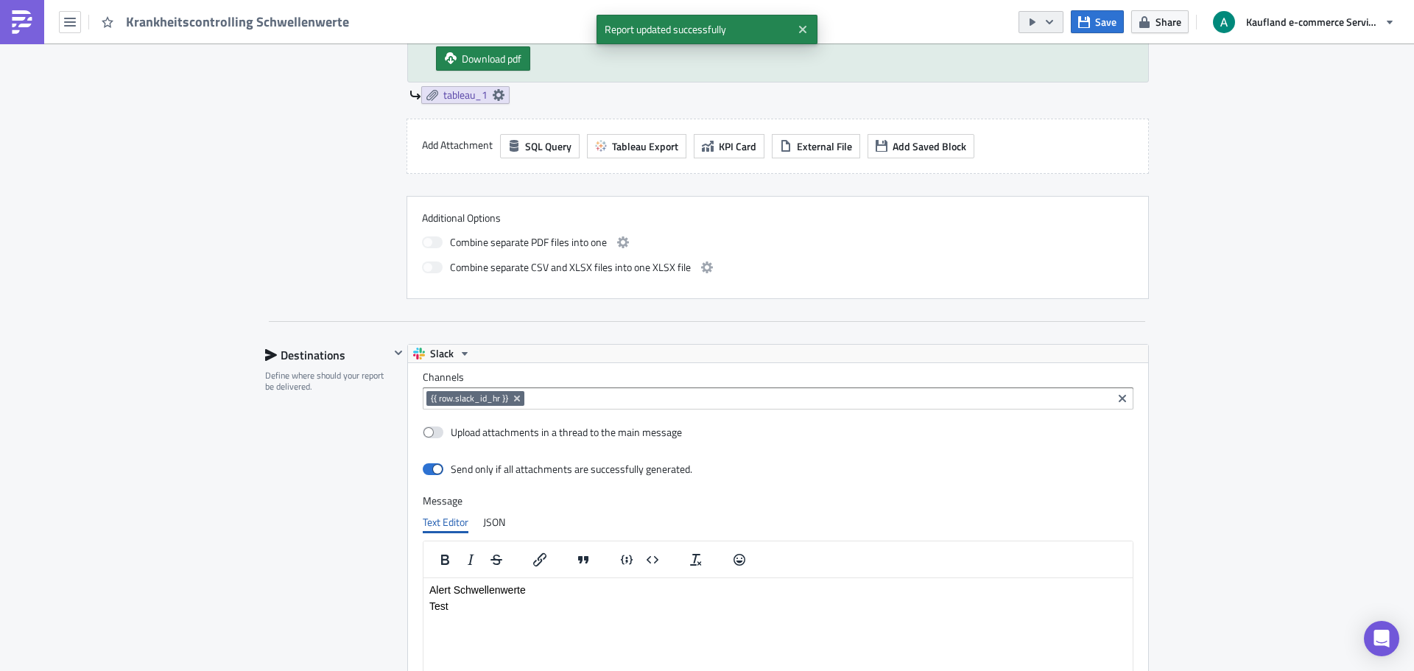
click at [1055, 21] on icon "button" at bounding box center [1050, 22] width 12 height 12
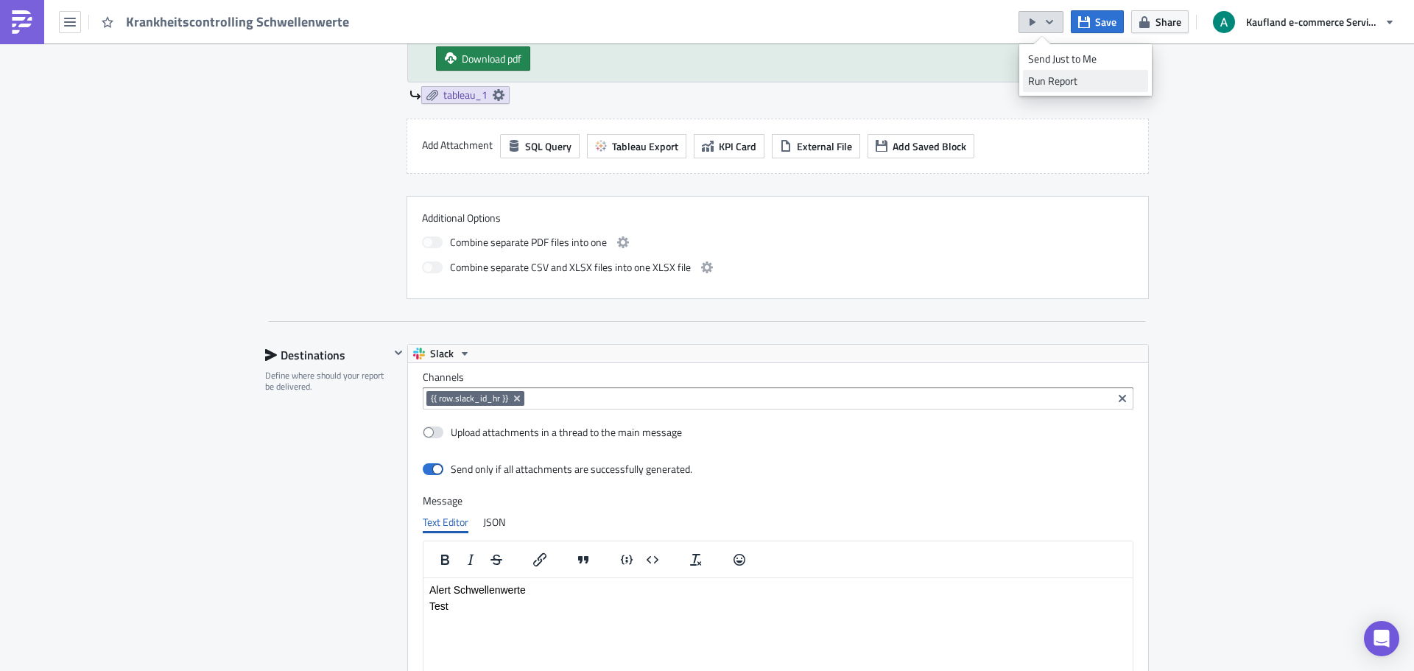
click at [1053, 81] on div "Run Report" at bounding box center [1085, 81] width 115 height 15
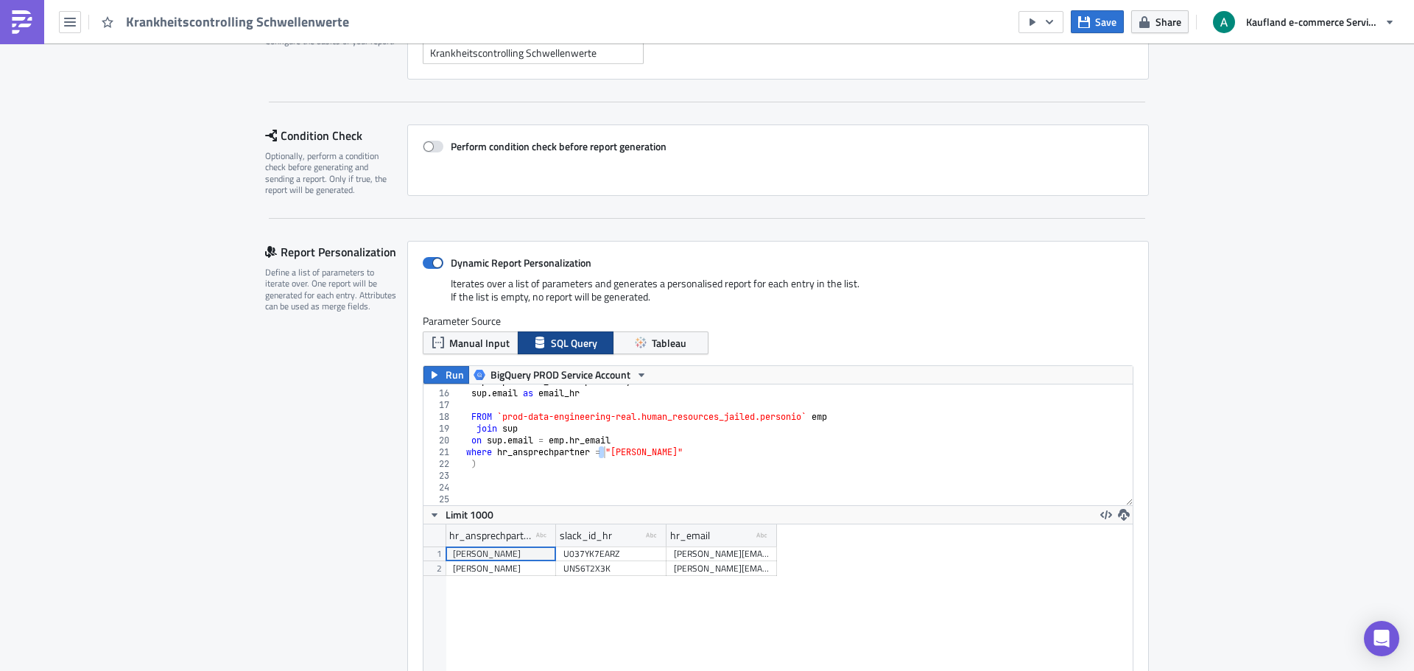
scroll to position [144, 0]
click at [432, 149] on span at bounding box center [433, 148] width 21 height 12
click at [432, 149] on input "Perform condition check before report generation" at bounding box center [431, 149] width 10 height 10
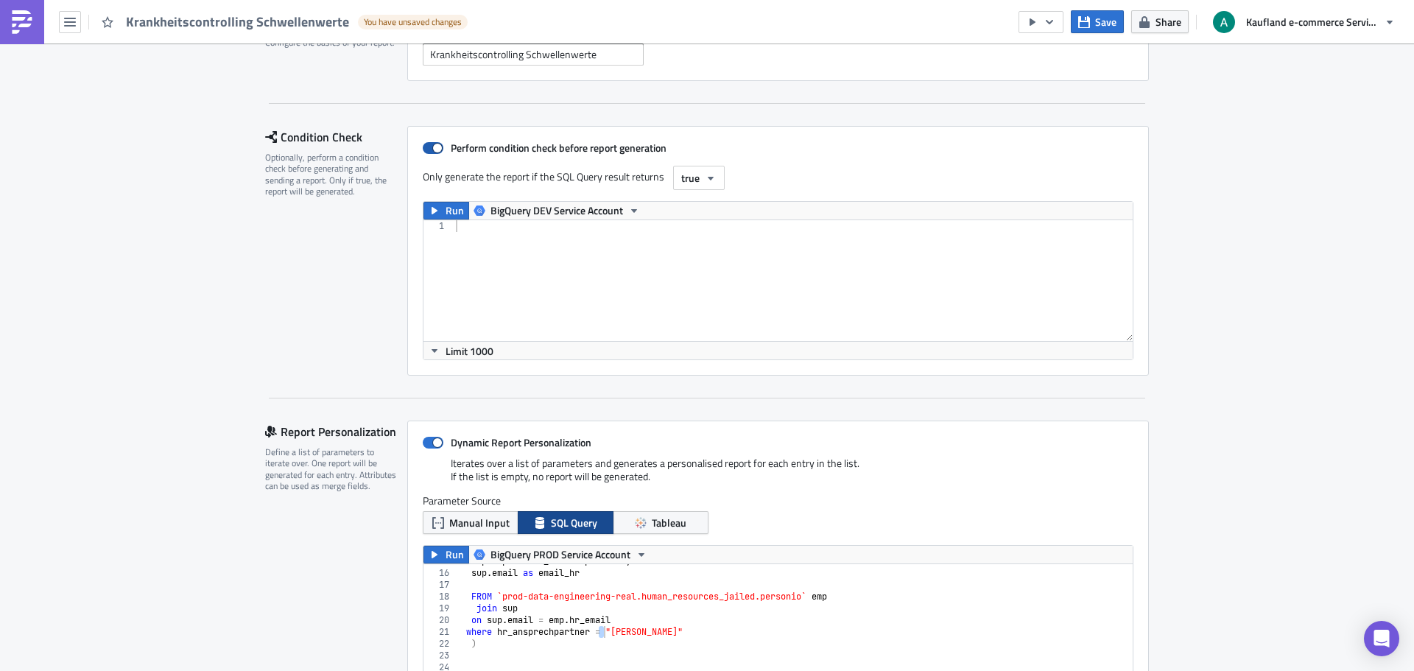
click at [433, 148] on span at bounding box center [433, 148] width 21 height 12
click at [433, 148] on input "Perform condition check before report generation" at bounding box center [431, 149] width 10 height 10
checkbox input "false"
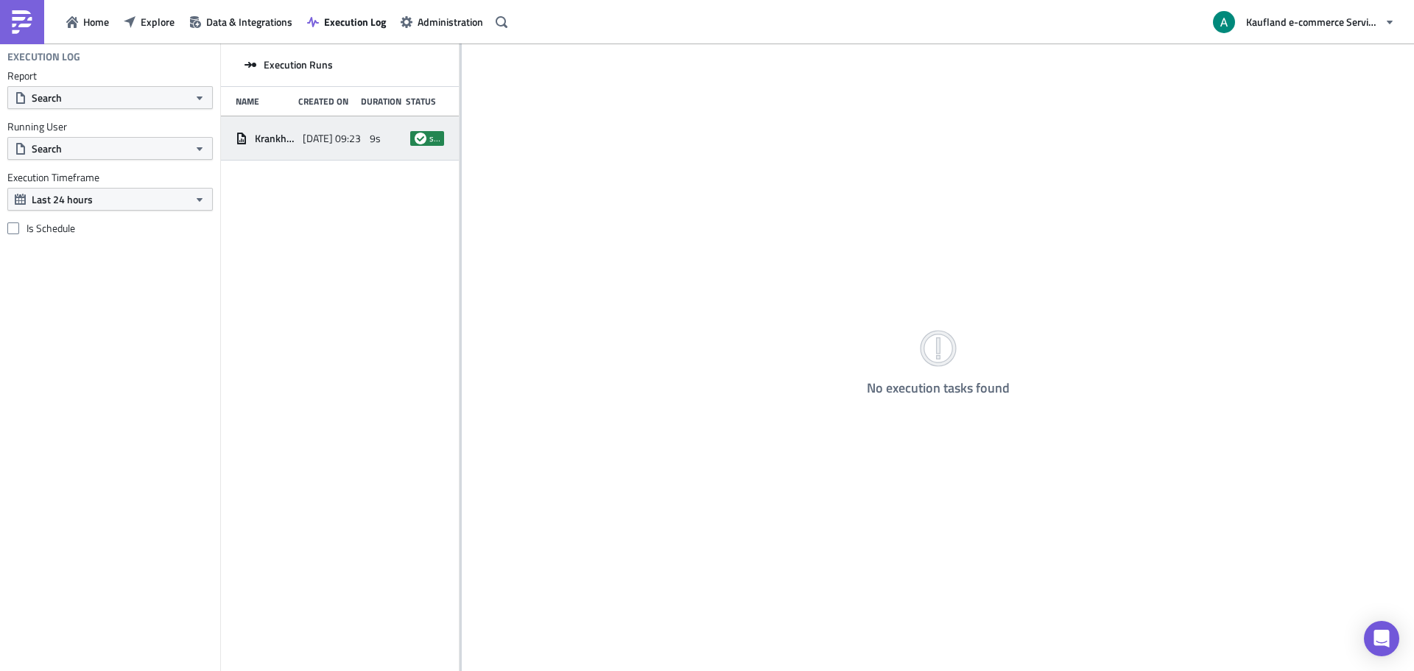
click at [287, 128] on div "Krankheitscontrolling Schwellenwerte" at bounding box center [266, 138] width 60 height 27
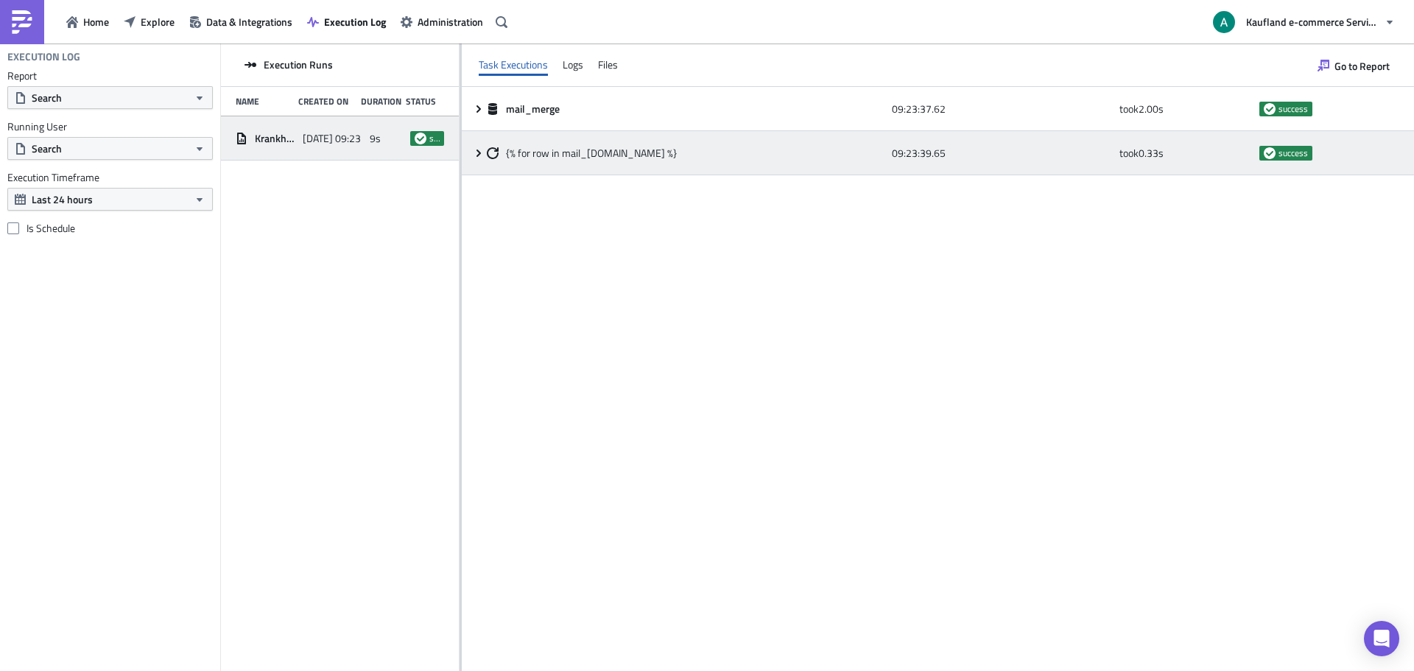
click at [481, 152] on icon at bounding box center [479, 153] width 12 height 12
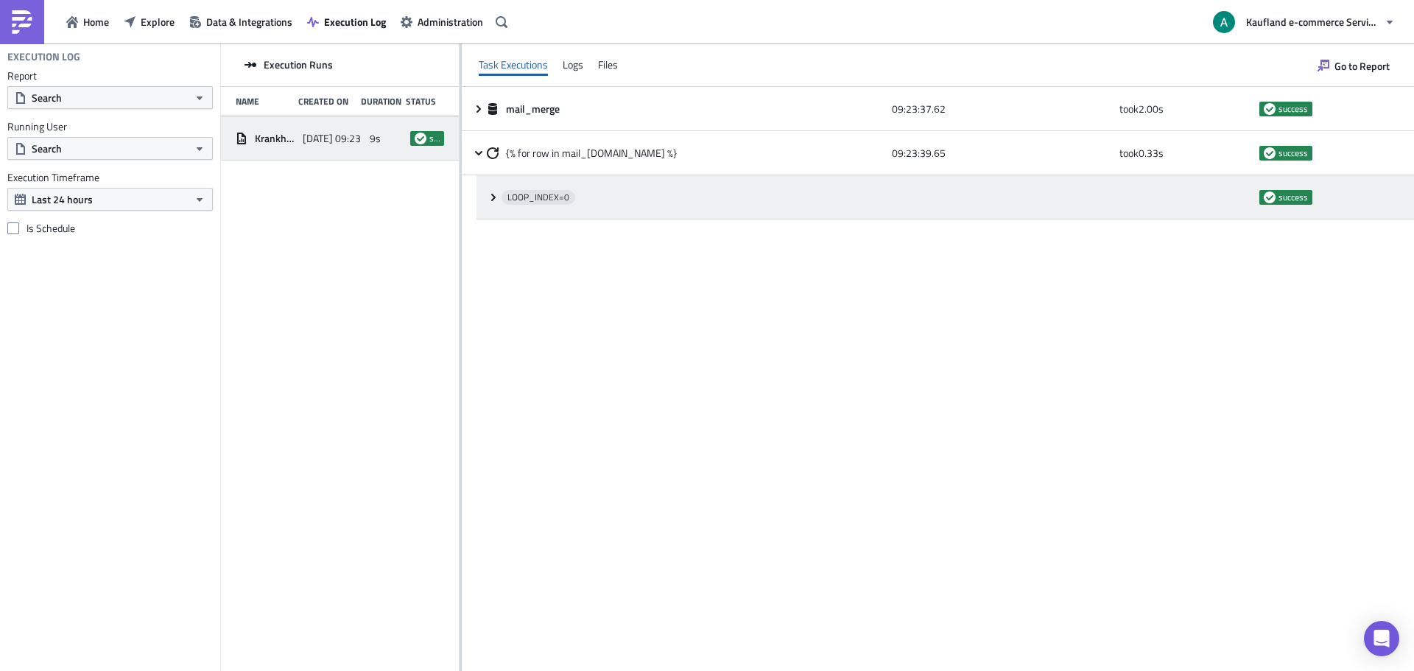
click at [497, 197] on icon at bounding box center [494, 198] width 12 height 12
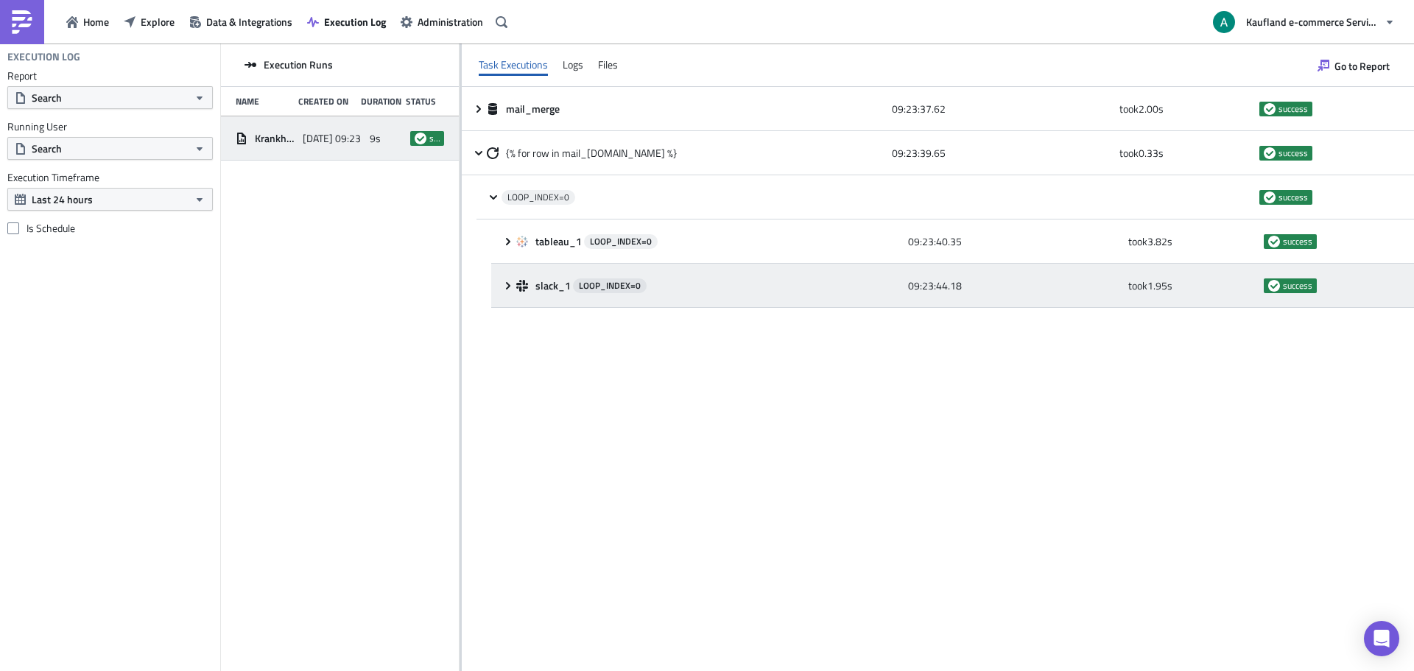
click at [510, 290] on icon at bounding box center [508, 286] width 12 height 12
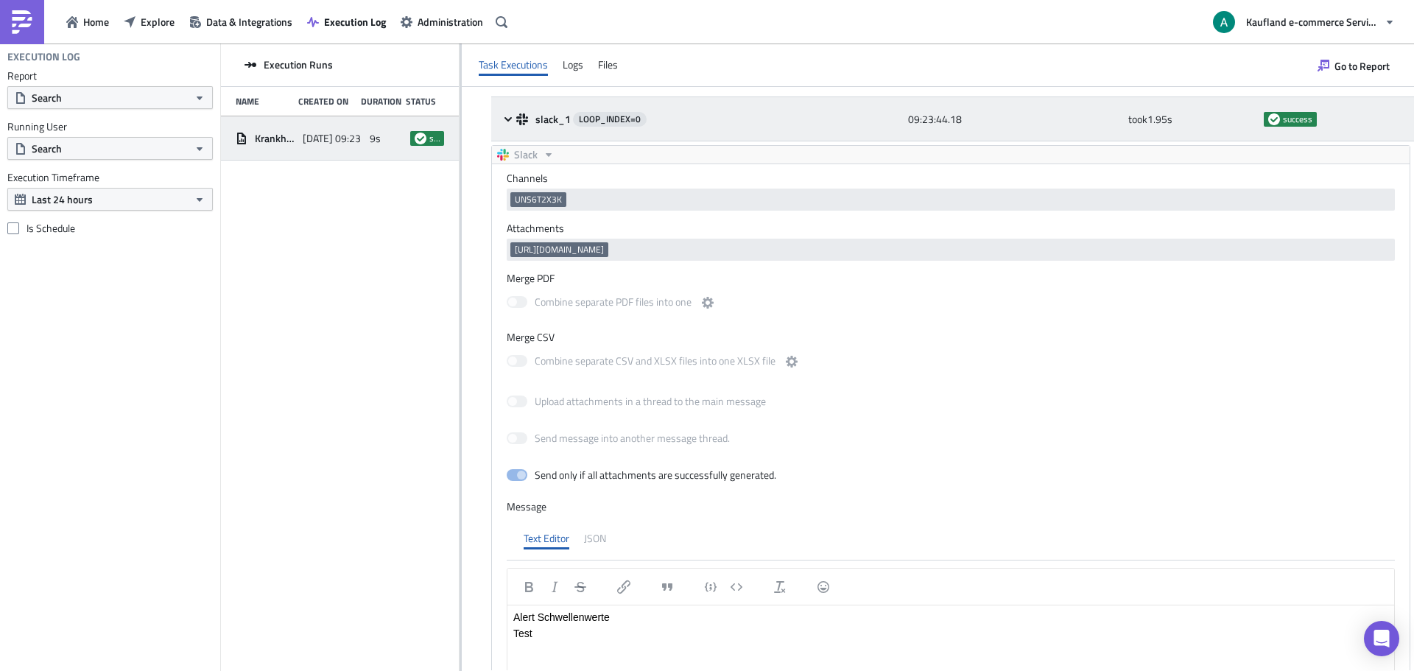
scroll to position [221, 0]
